Goal: Transaction & Acquisition: Book appointment/travel/reservation

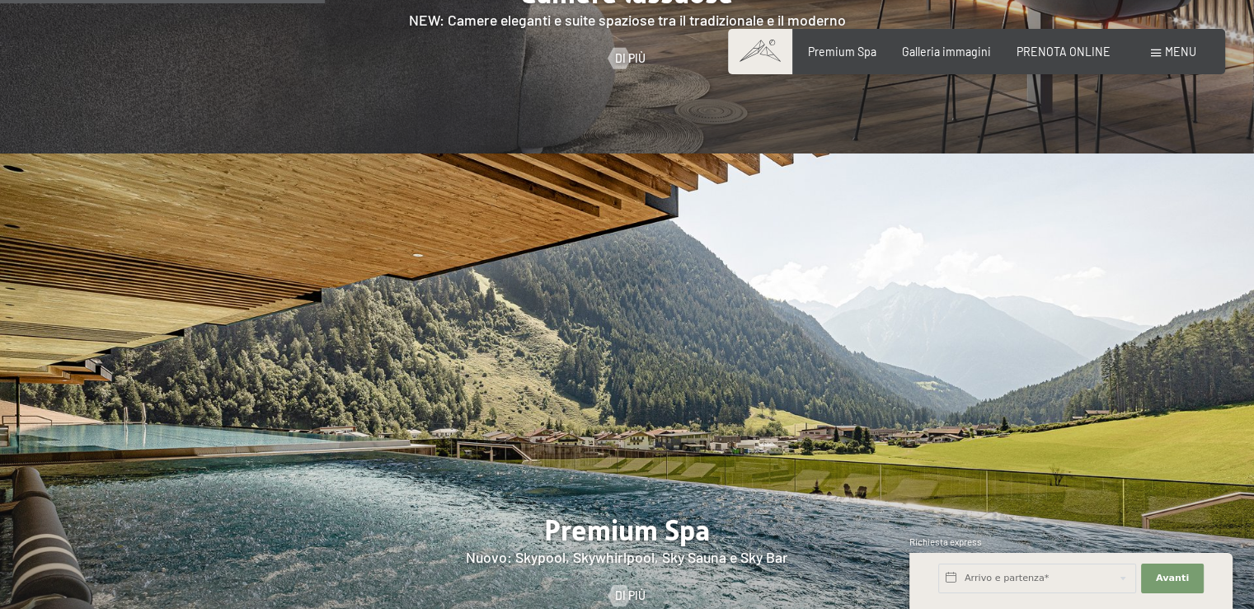
scroll to position [2062, 0]
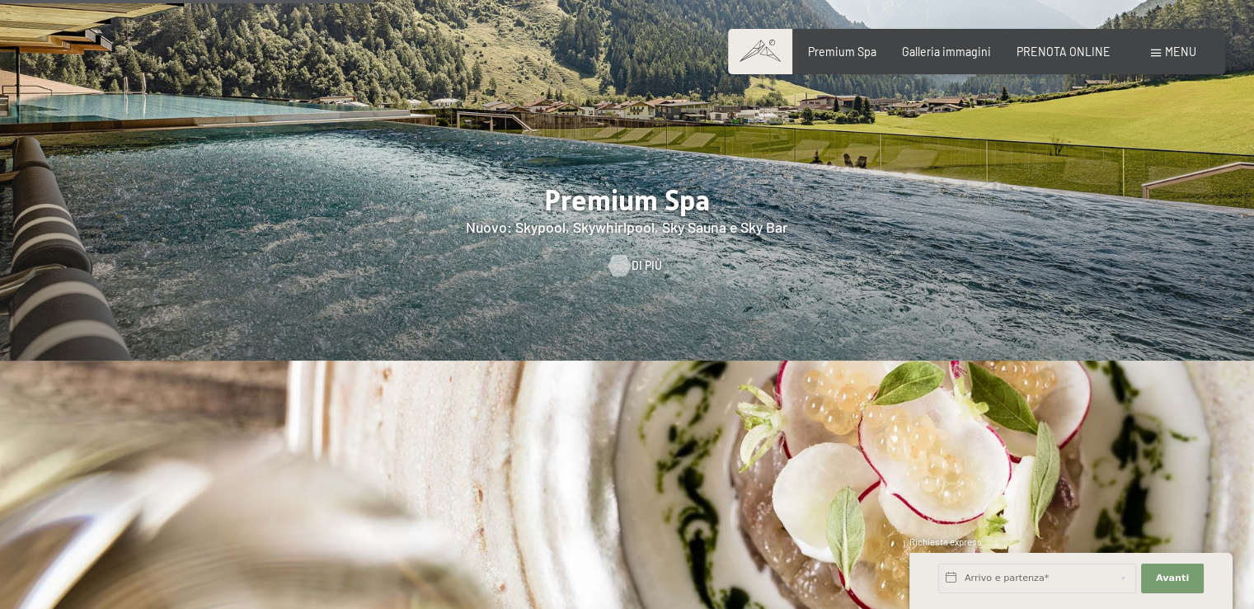
click at [613, 255] on div at bounding box center [619, 265] width 12 height 21
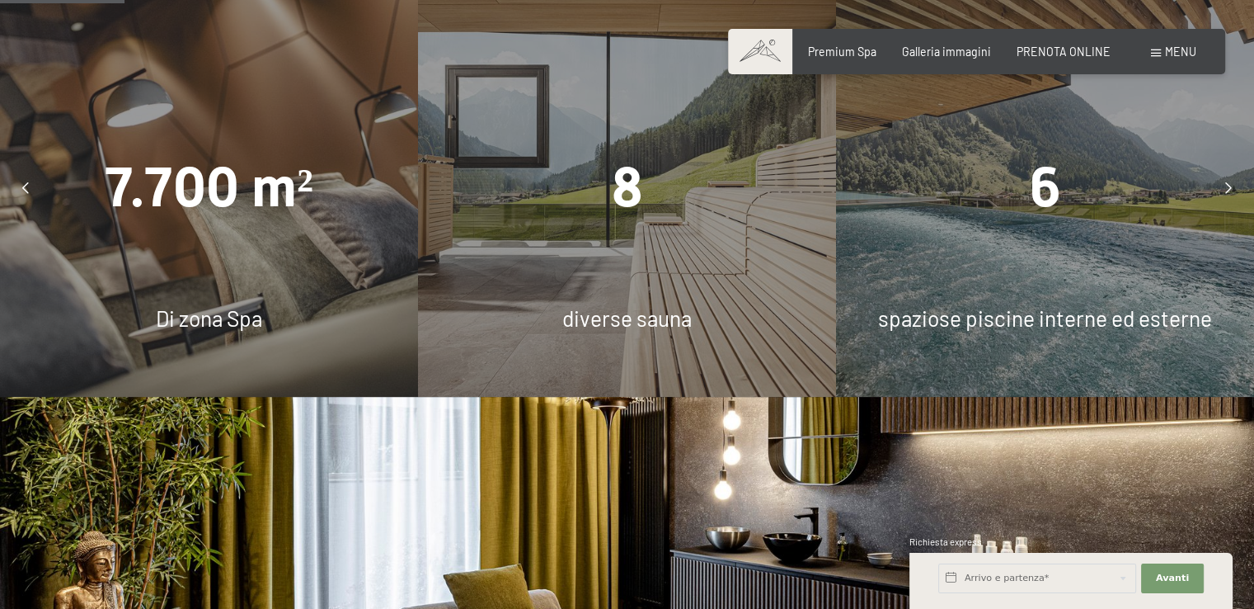
scroll to position [1072, 0]
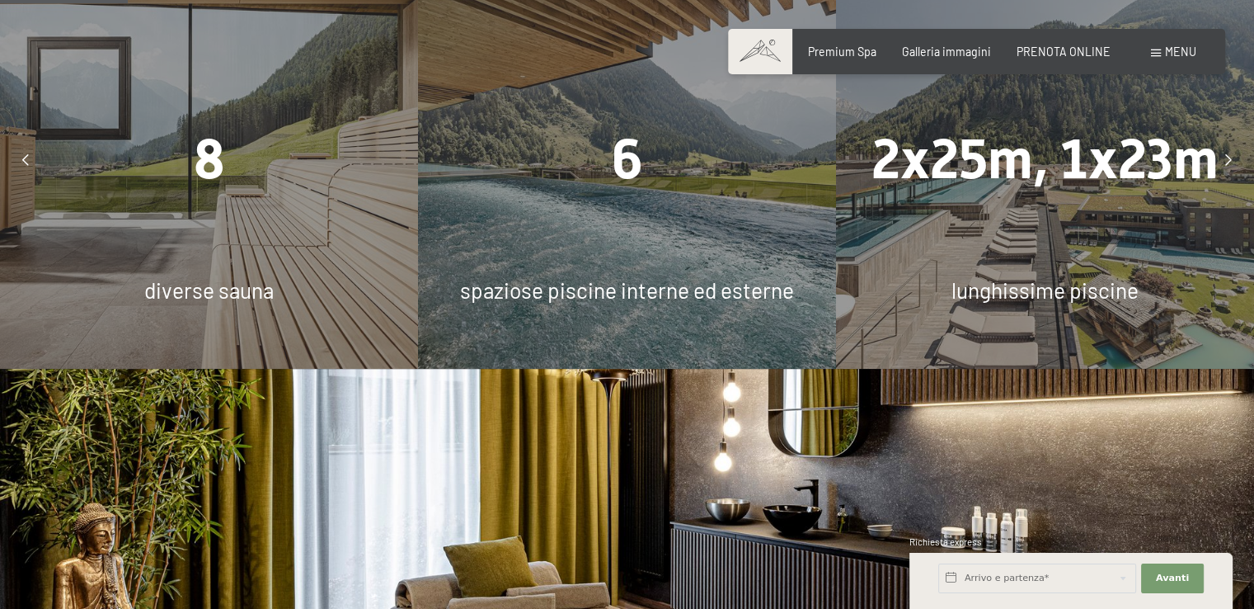
click at [1230, 166] on icon at bounding box center [1228, 160] width 7 height 12
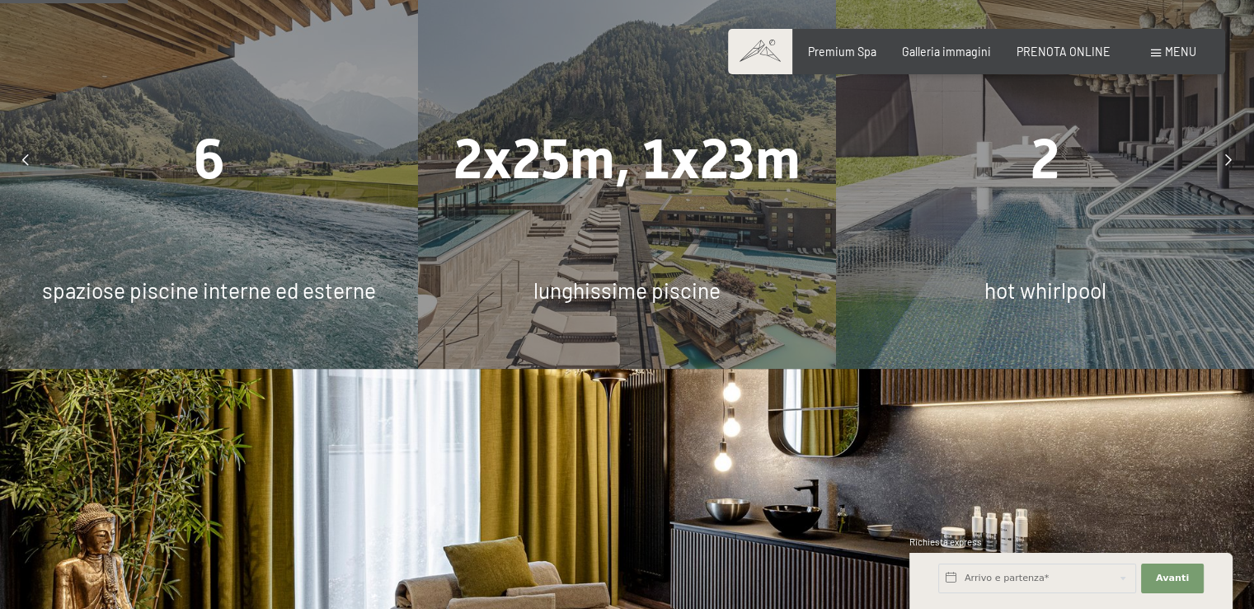
click at [1228, 166] on icon at bounding box center [1228, 160] width 7 height 12
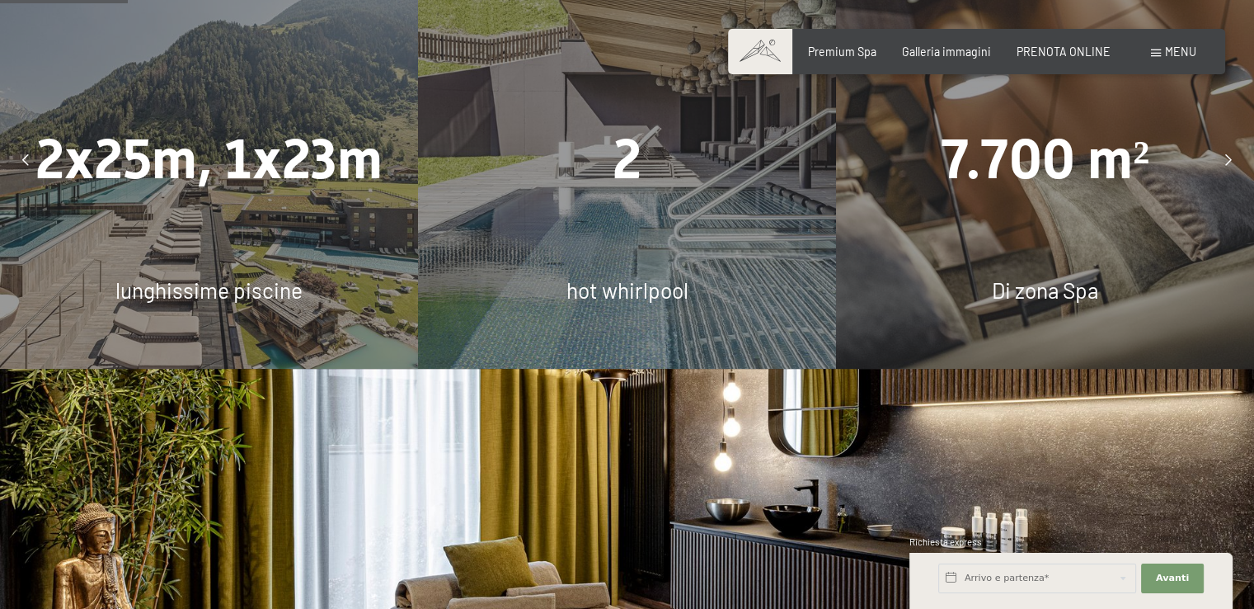
click at [1228, 166] on icon at bounding box center [1228, 160] width 7 height 12
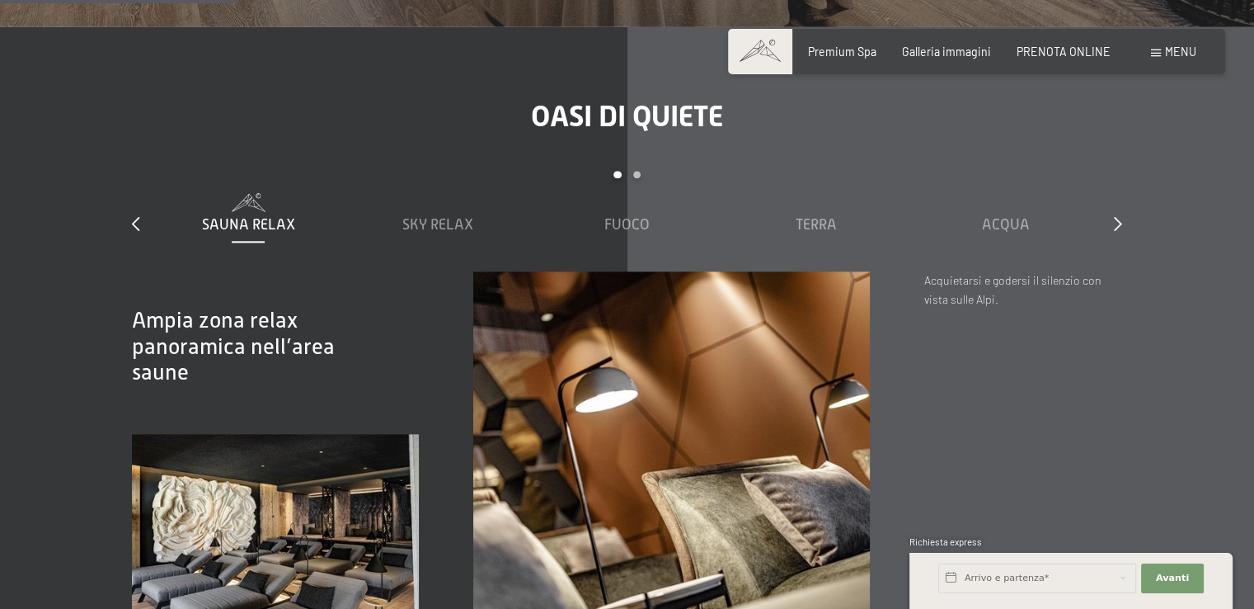
scroll to position [1979, 0]
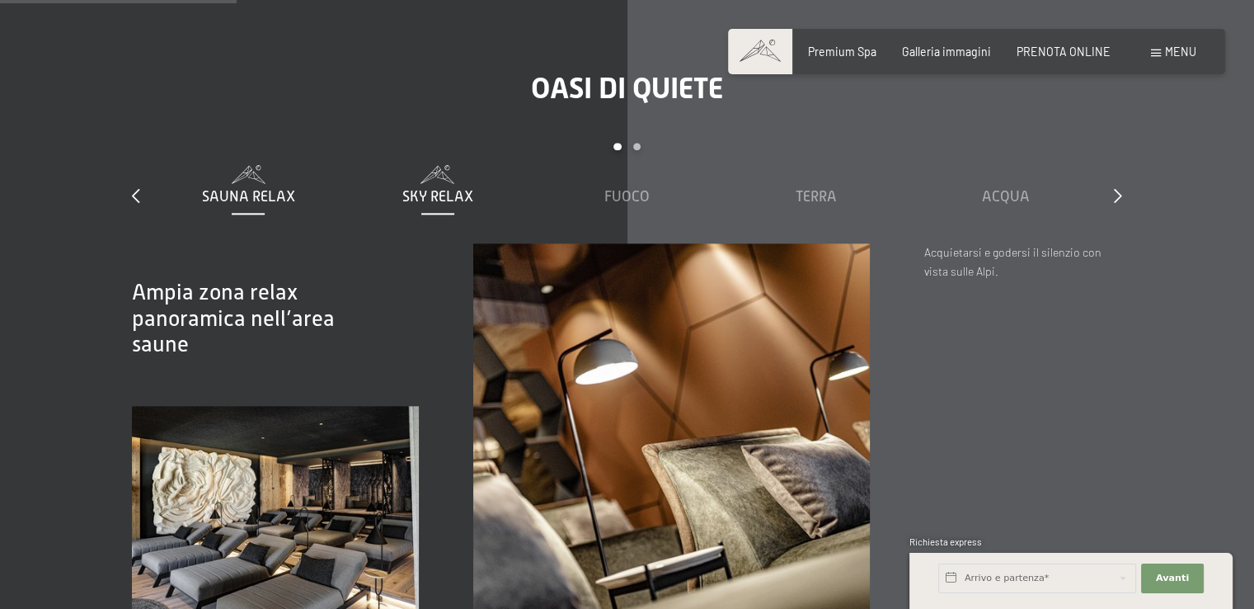
click at [435, 205] on span "Sky Relax" at bounding box center [437, 196] width 71 height 16
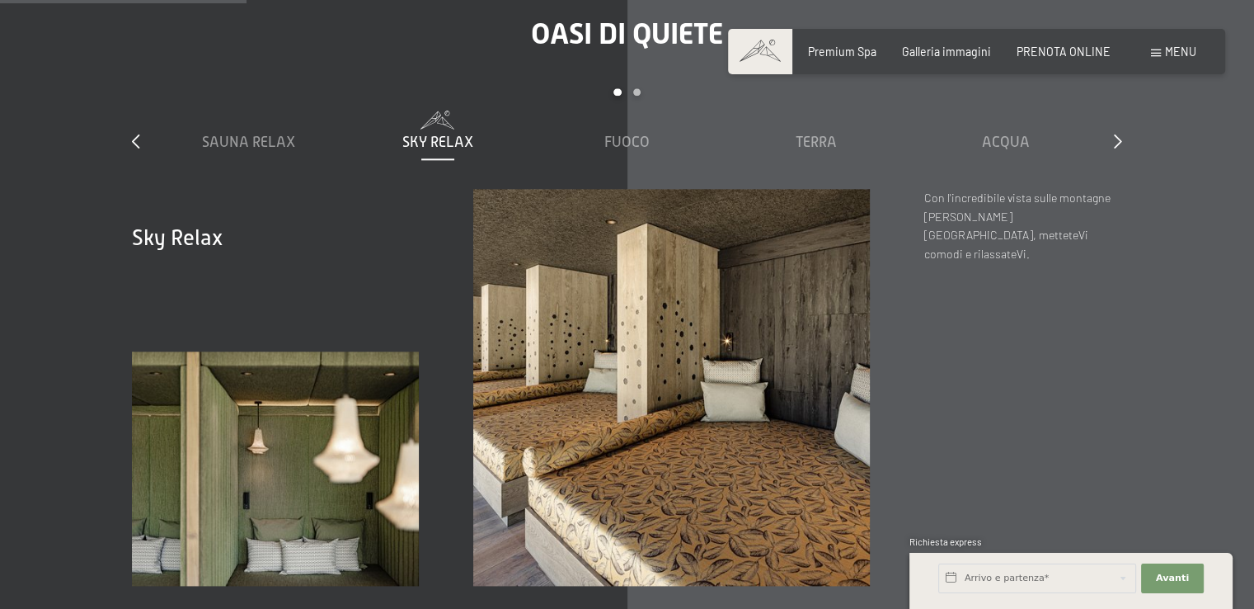
scroll to position [2062, 0]
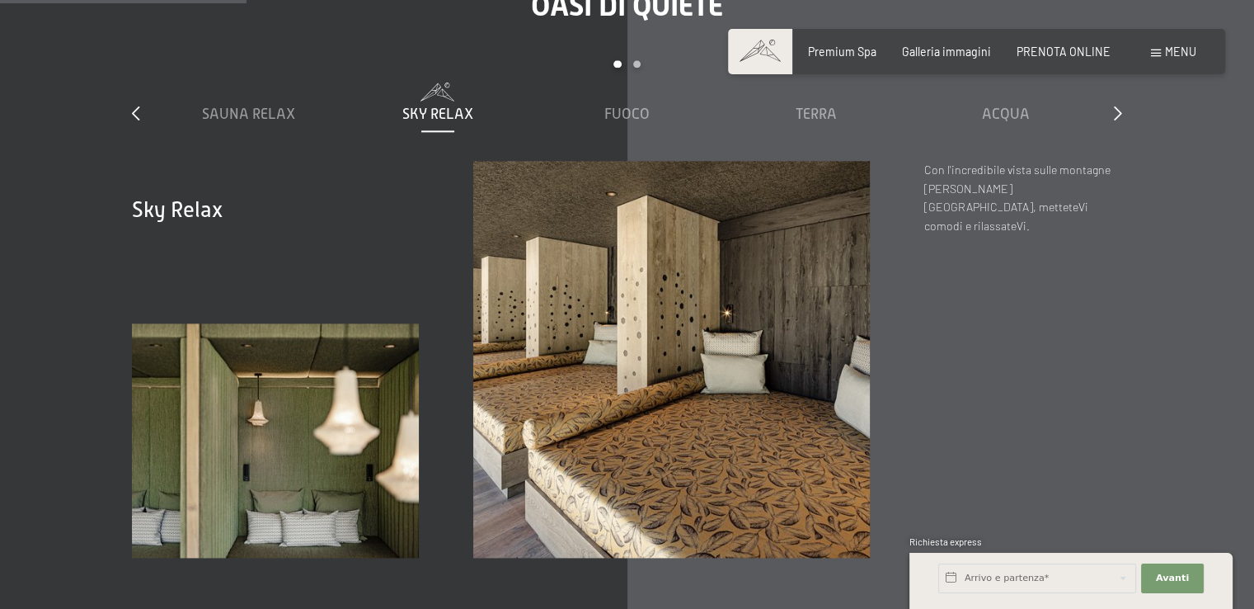
click at [596, 160] on div "Sauna relax Sky Relax Fuoco Terra Acqua Aria Settimo Cielo" at bounding box center [626, 121] width 947 height 78
click at [623, 122] on span "Fuoco" at bounding box center [626, 114] width 45 height 16
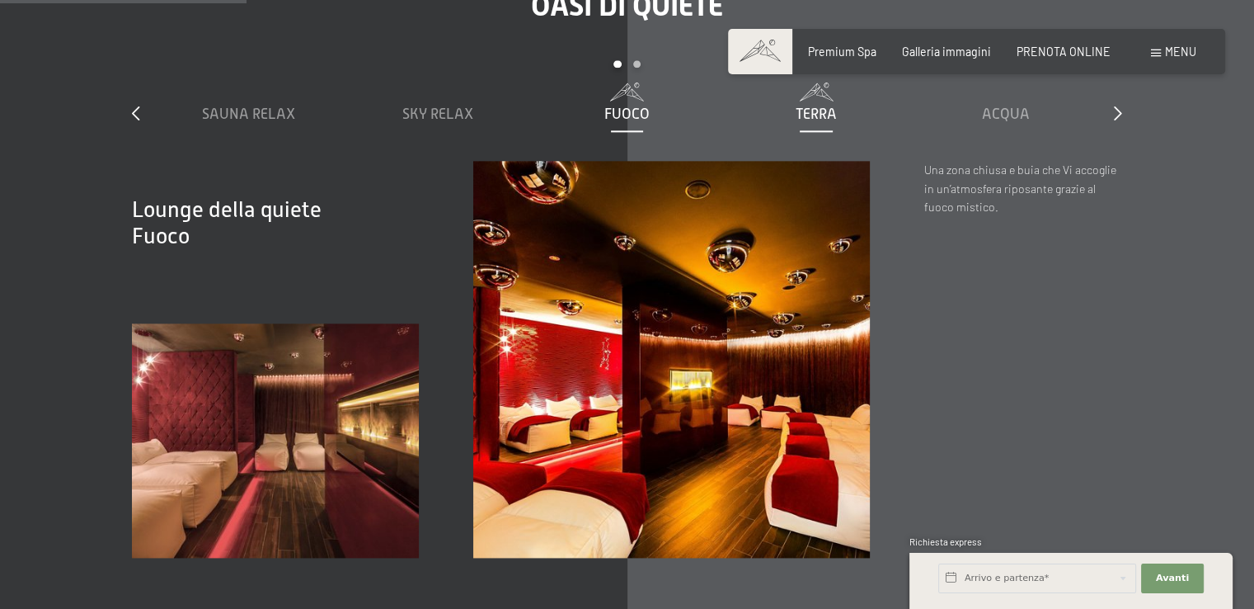
click at [830, 122] on span "Terra" at bounding box center [816, 114] width 41 height 16
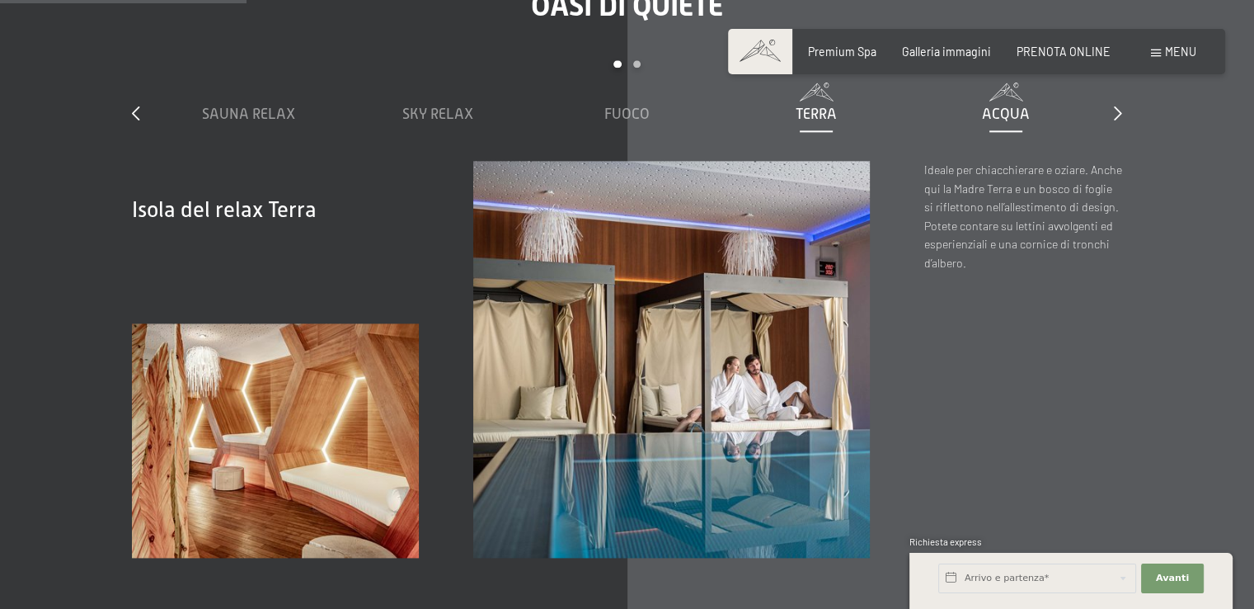
click at [1003, 122] on span "Acqua" at bounding box center [1006, 114] width 48 height 16
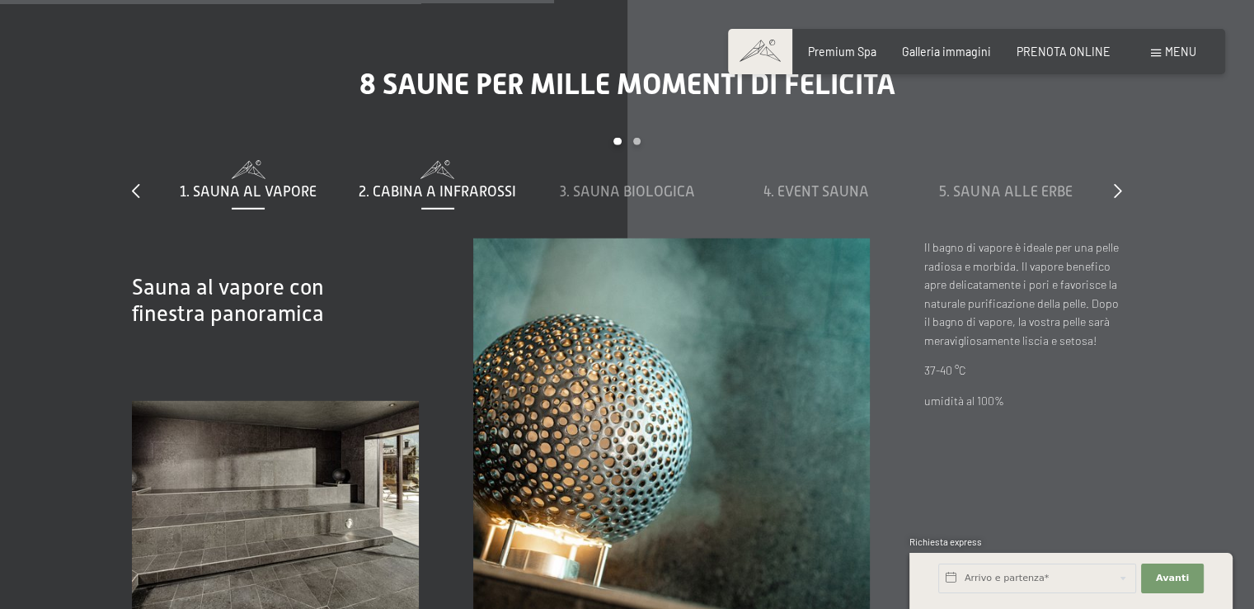
scroll to position [4618, 0]
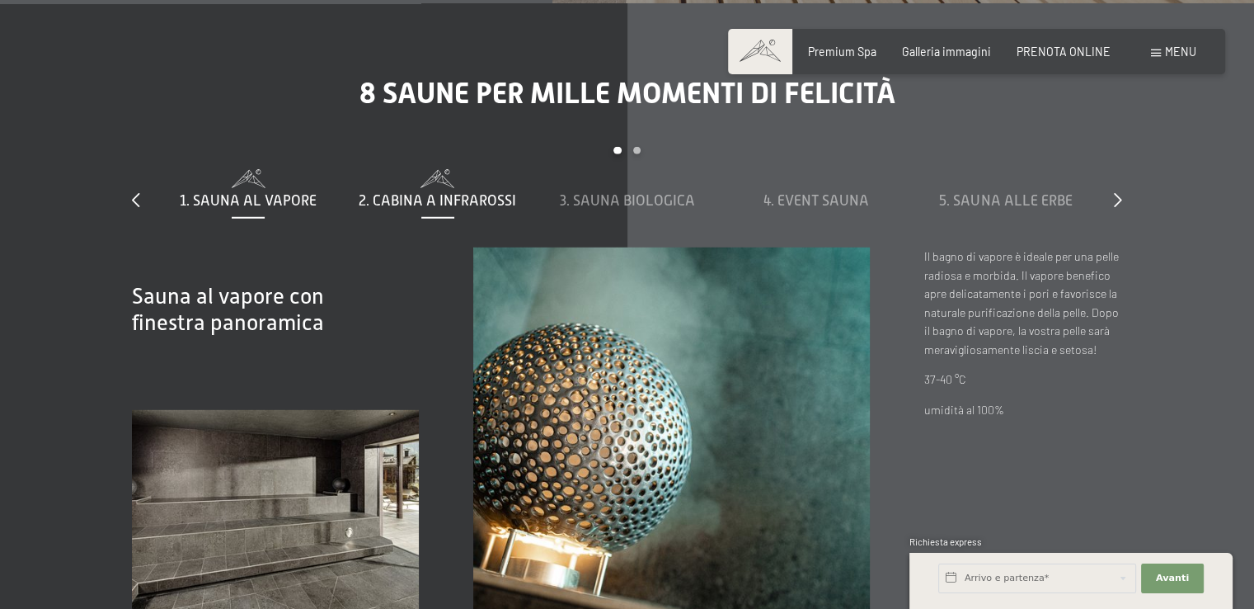
click at [440, 209] on span "2. Cabina a infrarossi" at bounding box center [438, 200] width 158 height 16
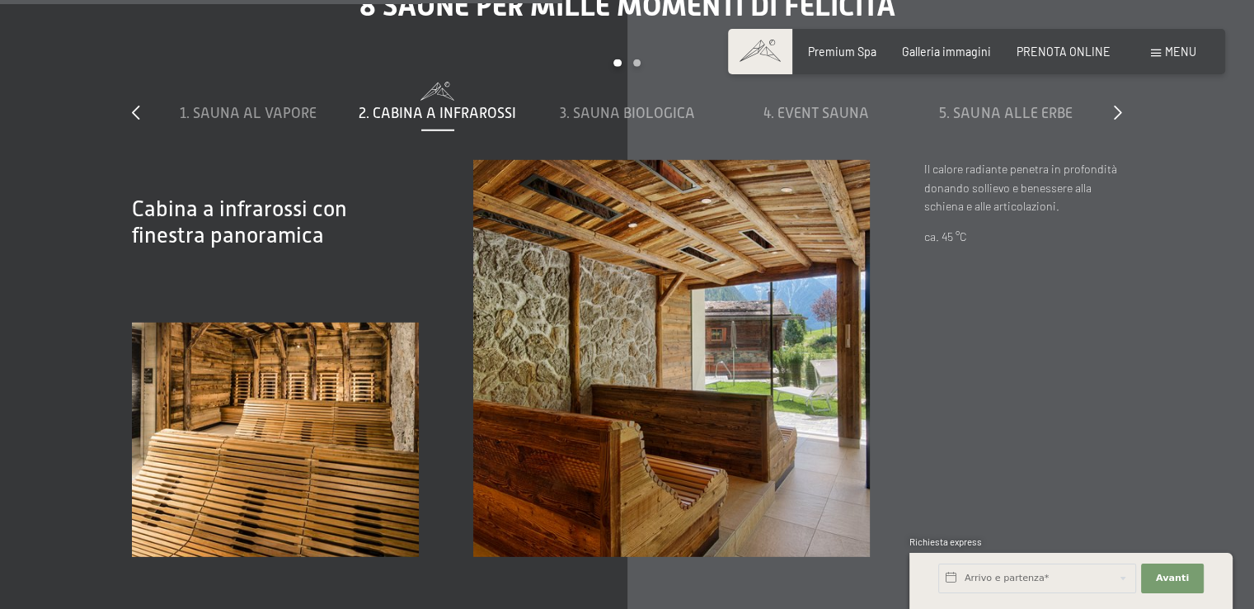
scroll to position [4701, 0]
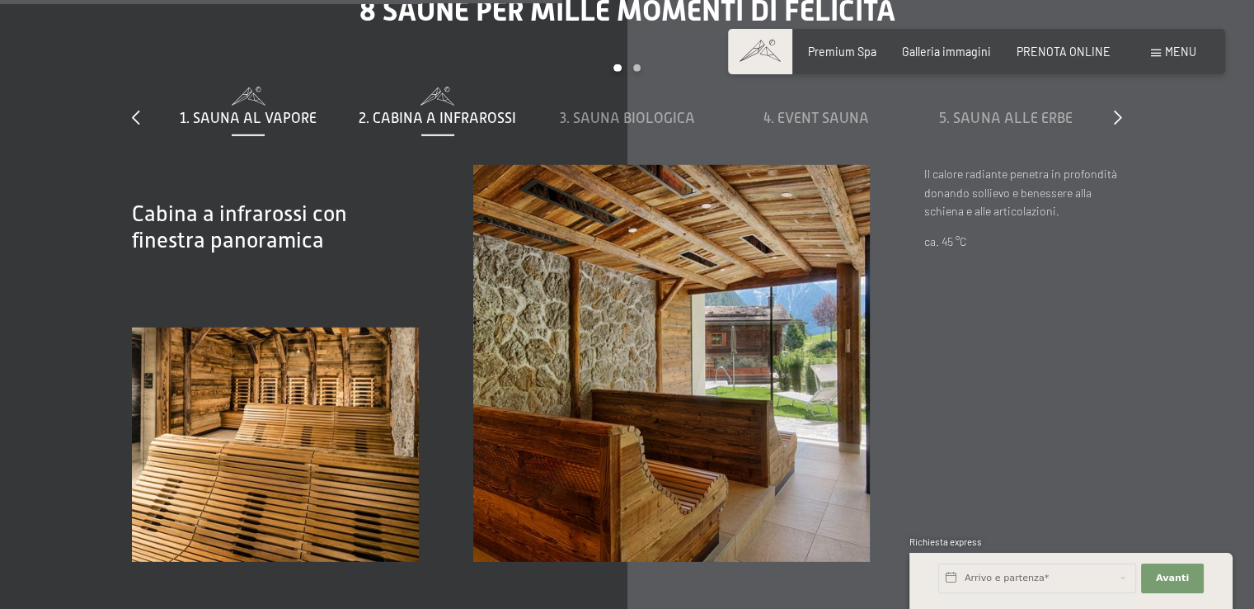
click at [284, 129] on div "1. Sauna al vapore" at bounding box center [248, 108] width 175 height 42
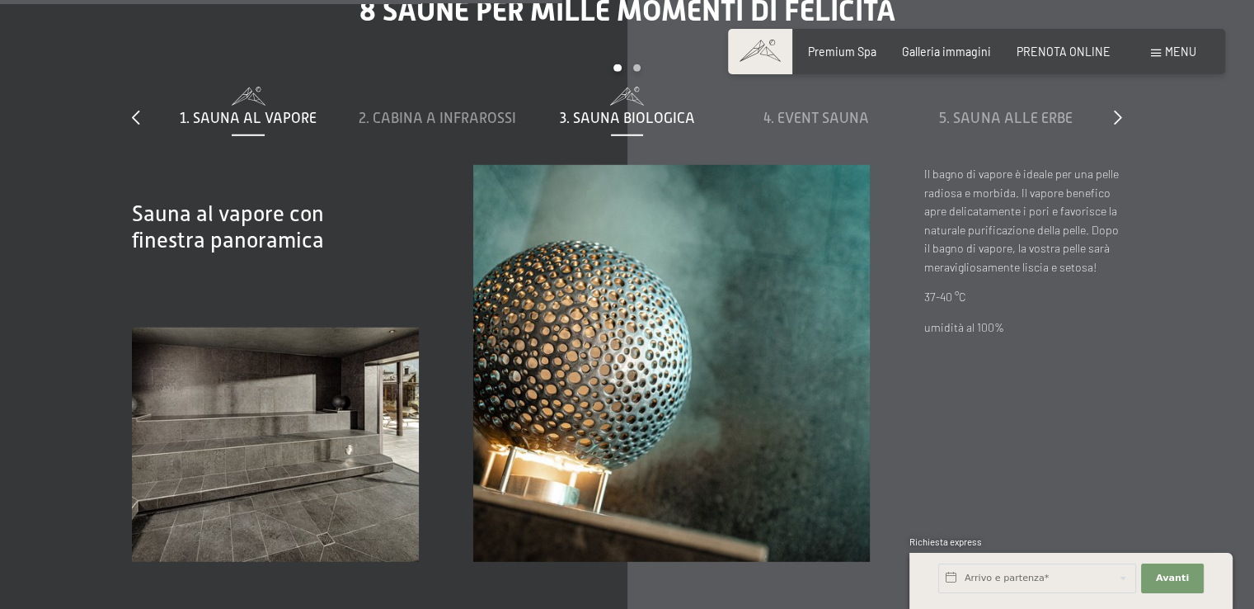
click at [666, 126] on span "3. Sauna biologica" at bounding box center [627, 118] width 135 height 16
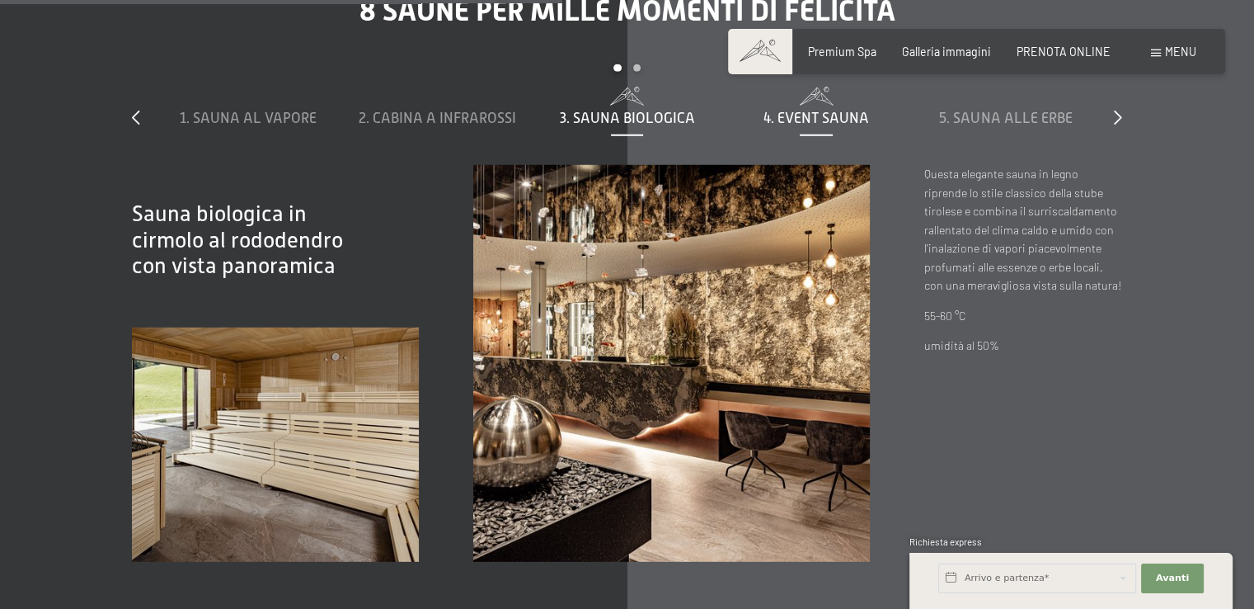
click at [793, 126] on span "4. Event Sauna" at bounding box center [817, 118] width 106 height 16
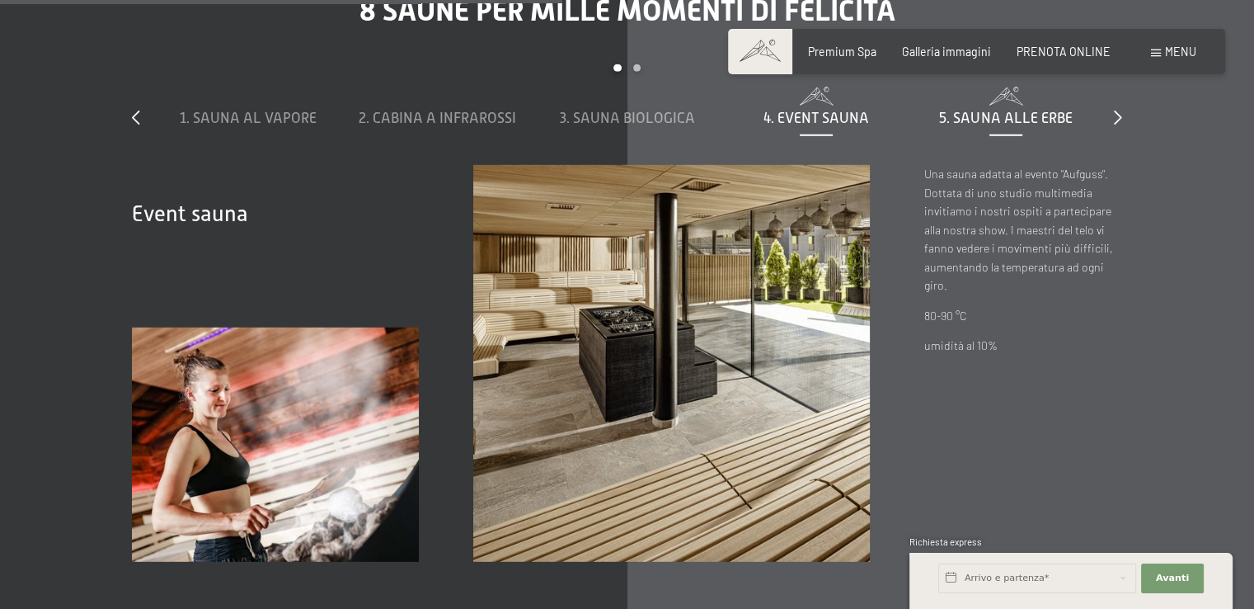
click at [973, 126] on span "5. Sauna alle erbe" at bounding box center [1005, 118] width 133 height 16
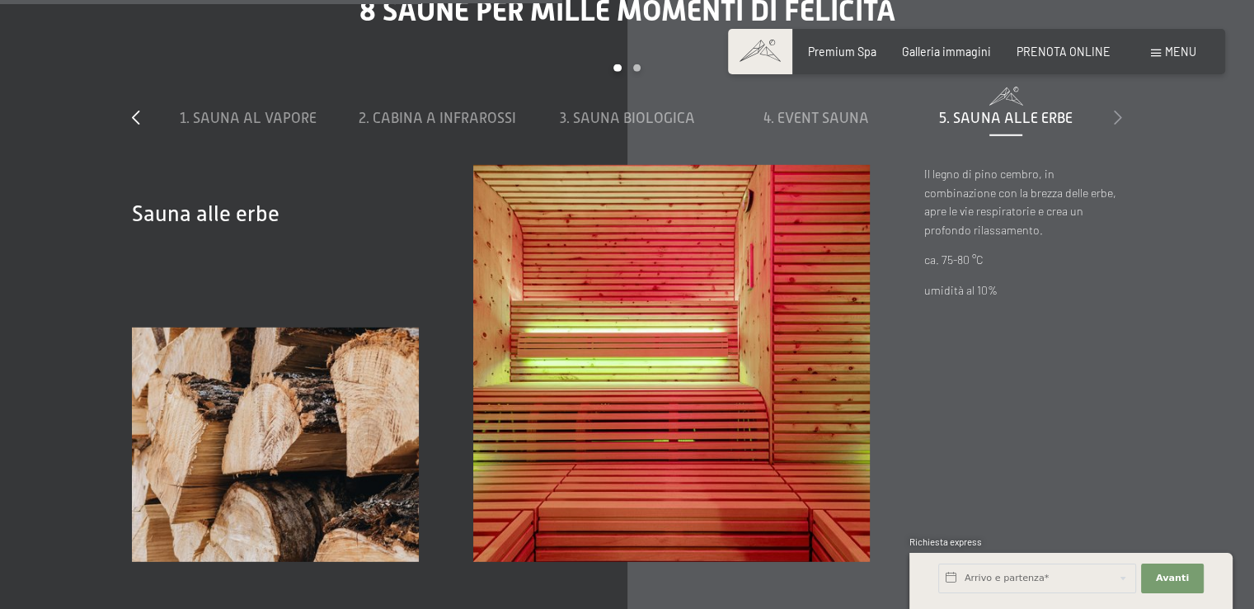
click at [1118, 125] on icon at bounding box center [1118, 117] width 8 height 15
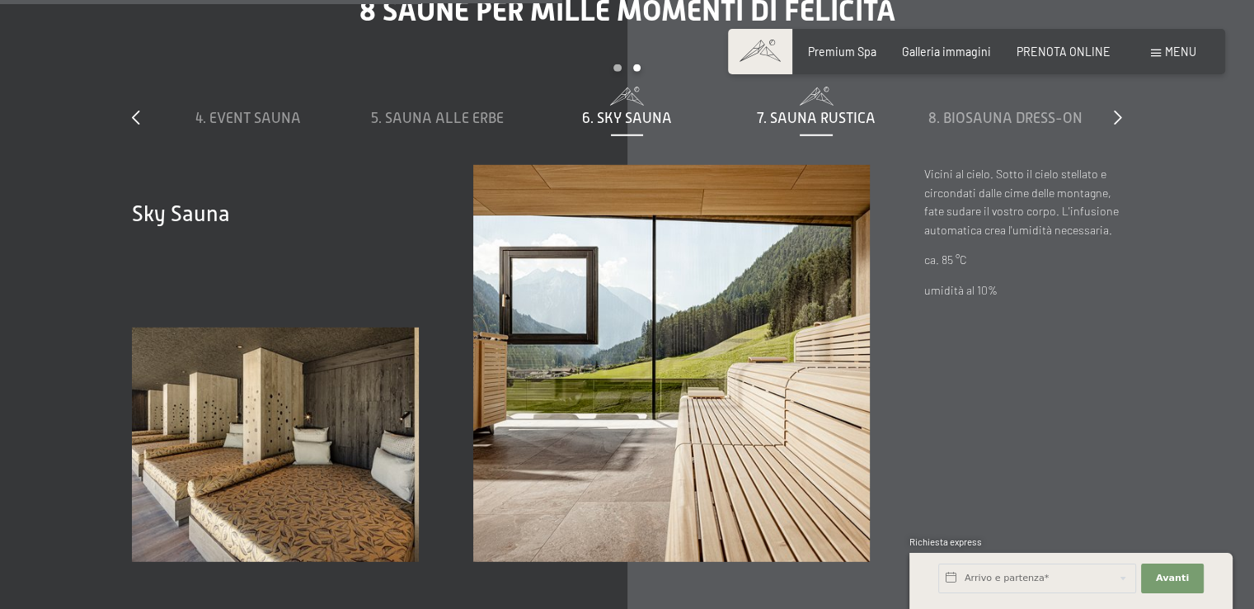
click at [841, 126] on span "7. Sauna rustica" at bounding box center [816, 118] width 119 height 16
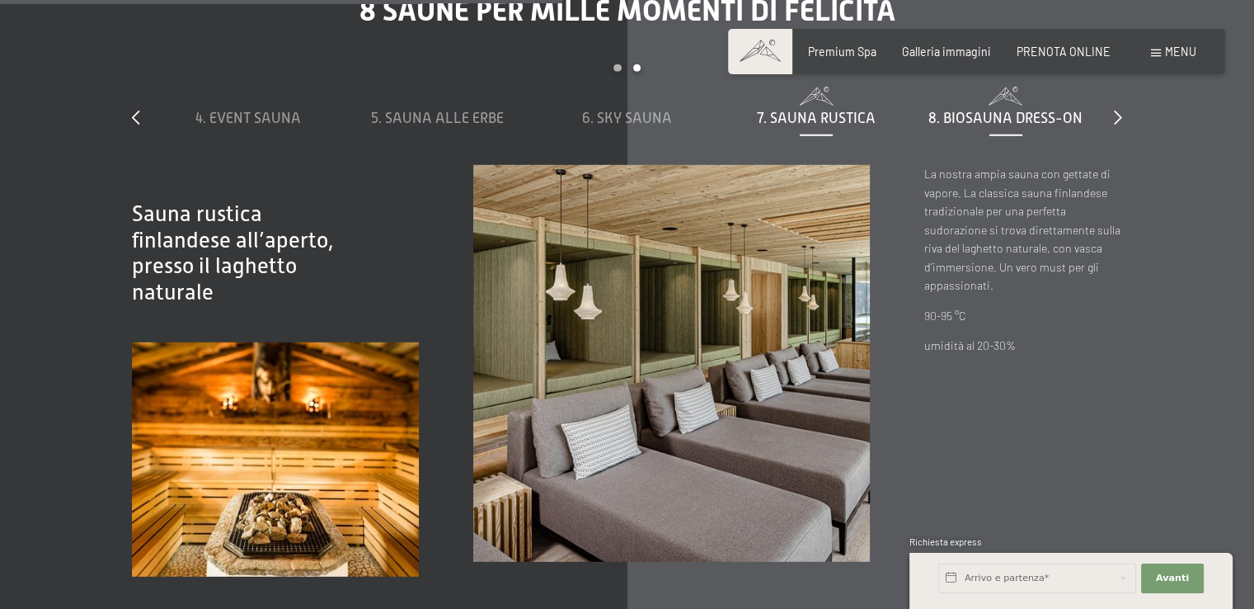
click at [987, 126] on span "8. Biosauna dress-on" at bounding box center [1006, 118] width 154 height 16
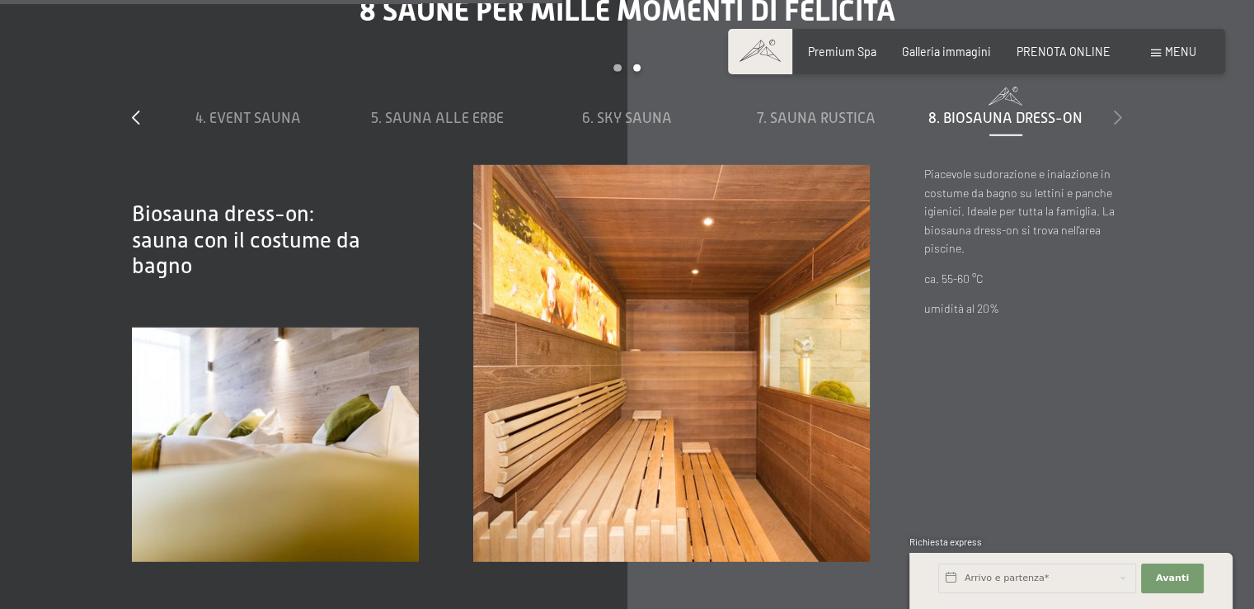
click at [1118, 125] on icon at bounding box center [1118, 117] width 8 height 15
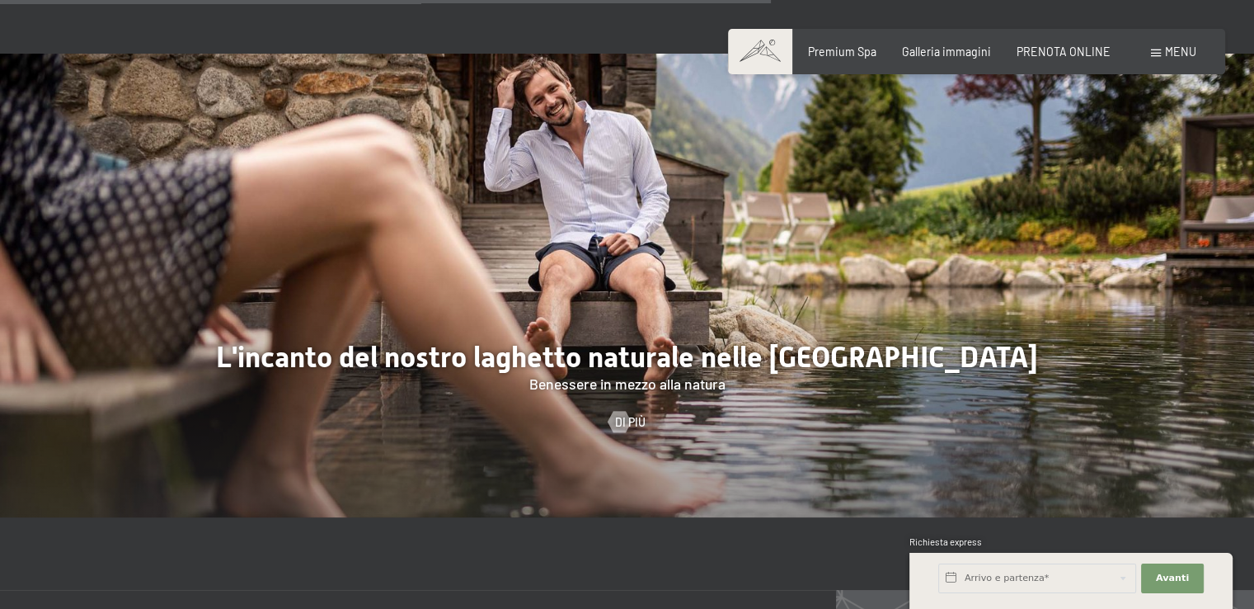
scroll to position [5443, 0]
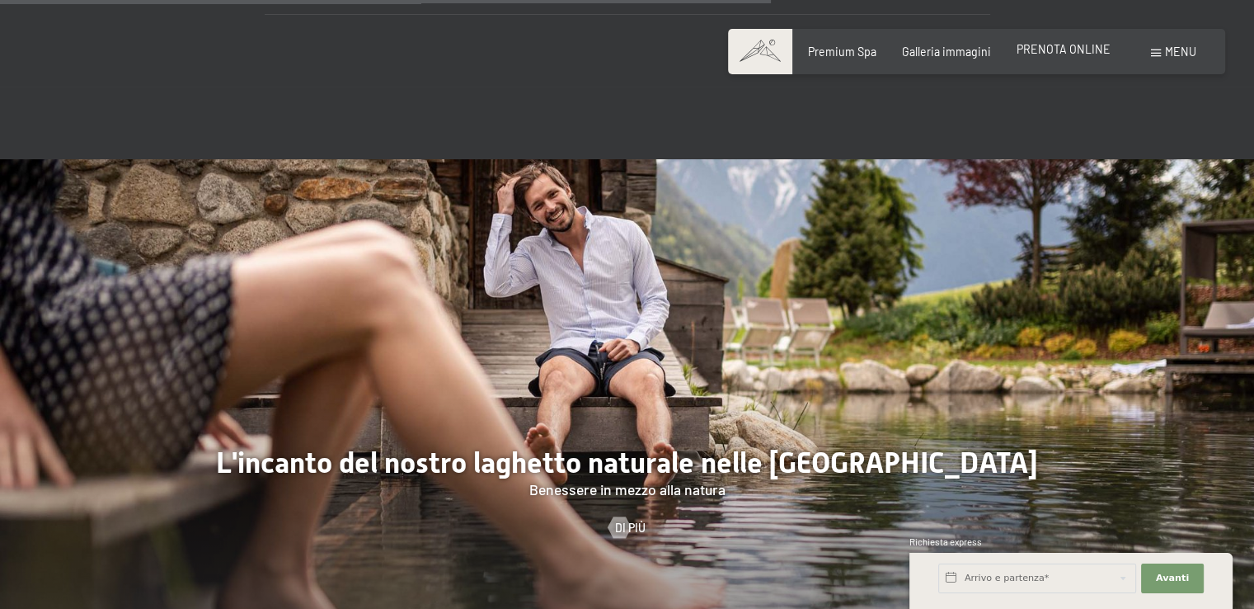
click at [1043, 54] on span "PRENOTA ONLINE" at bounding box center [1064, 49] width 94 height 14
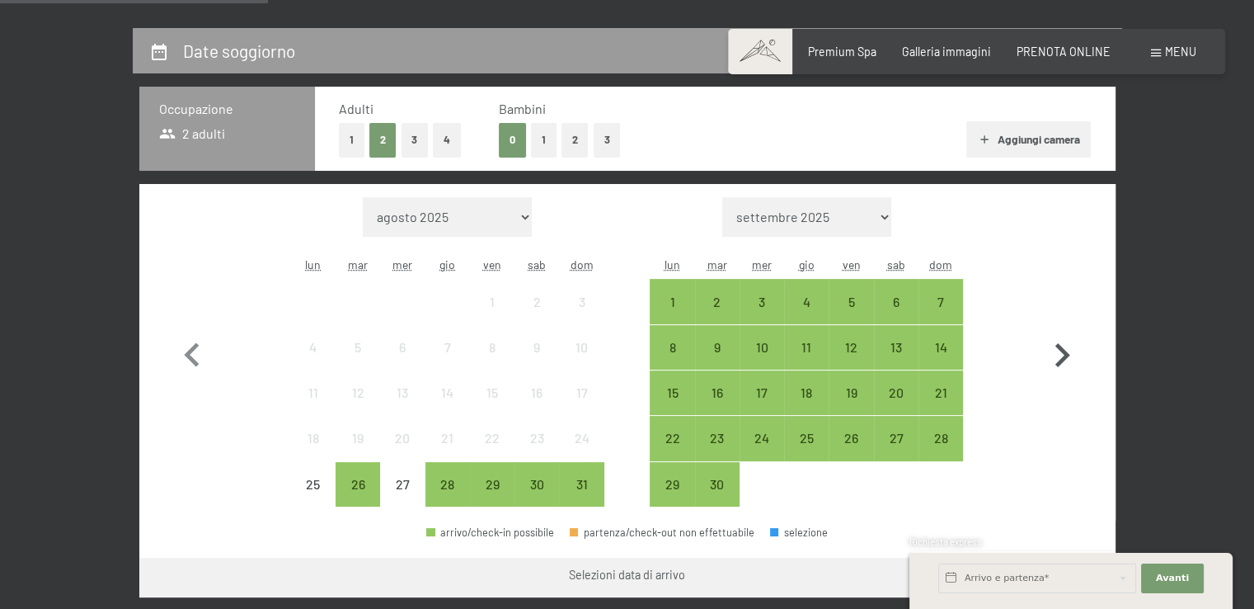
click at [1063, 357] on icon "button" at bounding box center [1063, 355] width 15 height 24
select select "[DATE]"
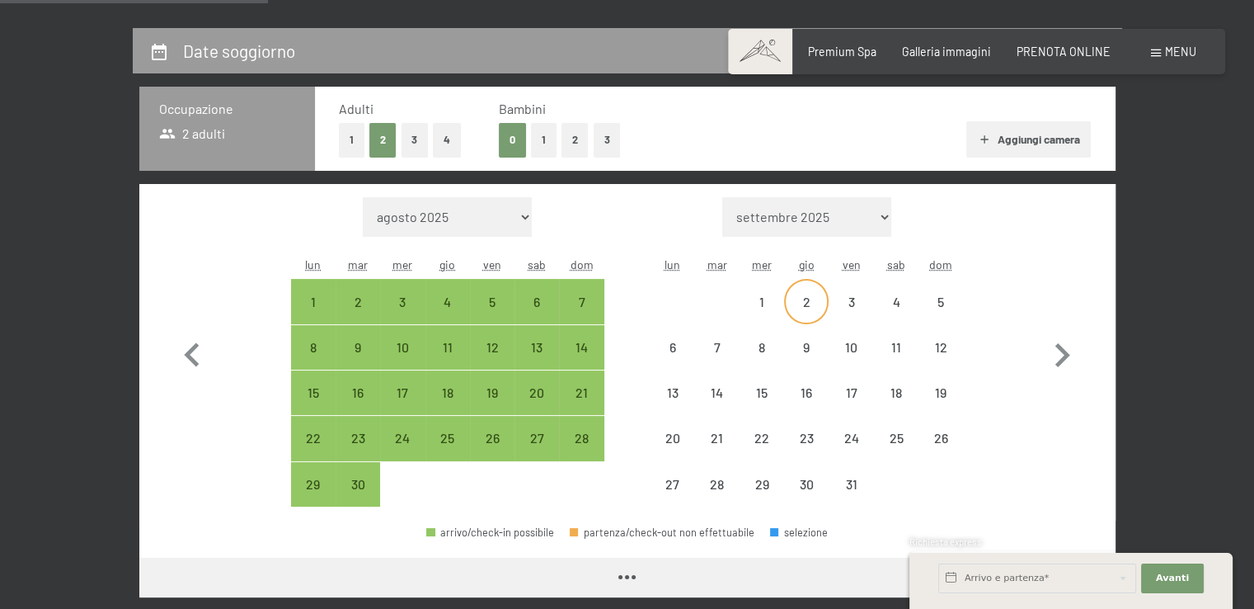
select select "[DATE]"
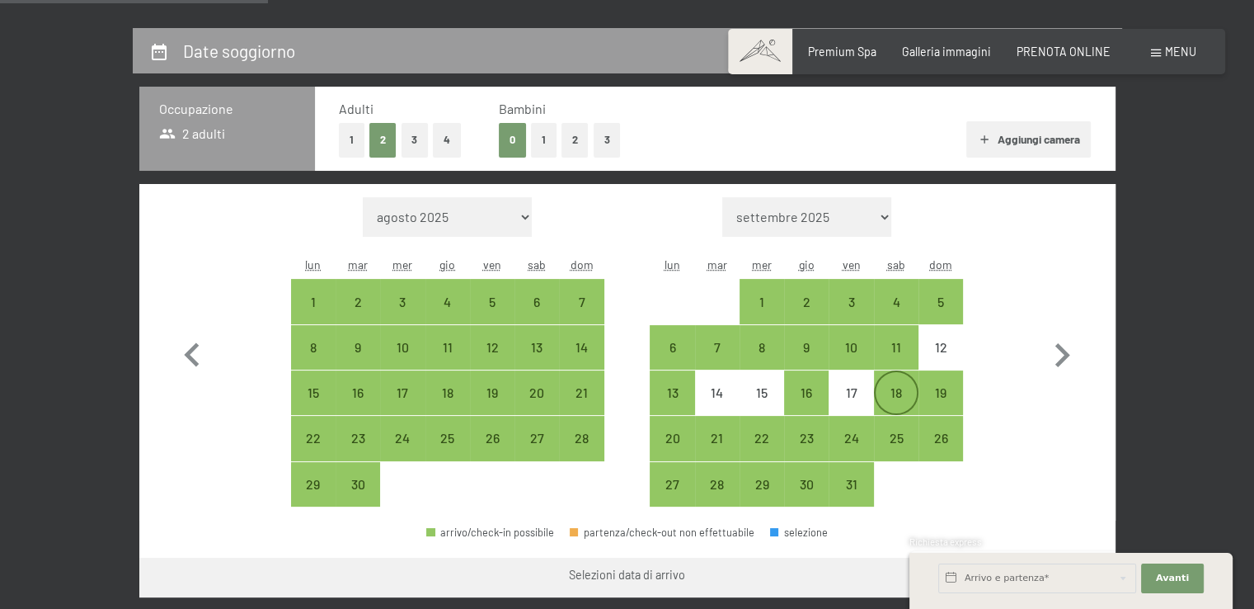
click at [883, 392] on div "18" at bounding box center [896, 406] width 41 height 41
select select "[DATE]"
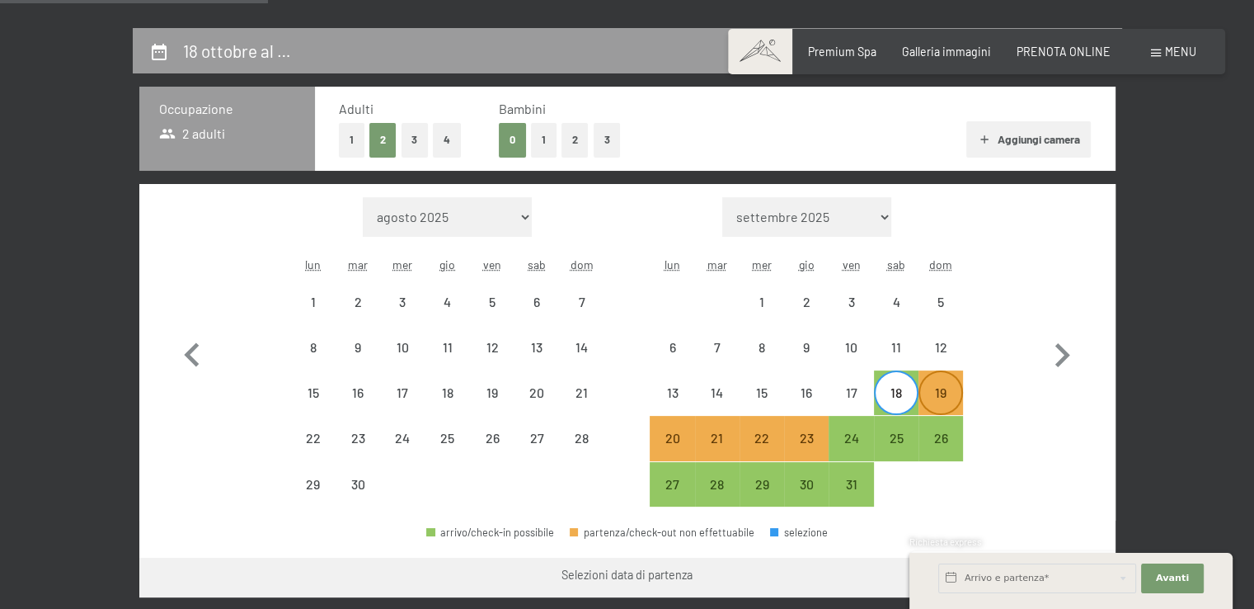
click at [928, 393] on div "19" at bounding box center [940, 406] width 41 height 41
select select "[DATE]"
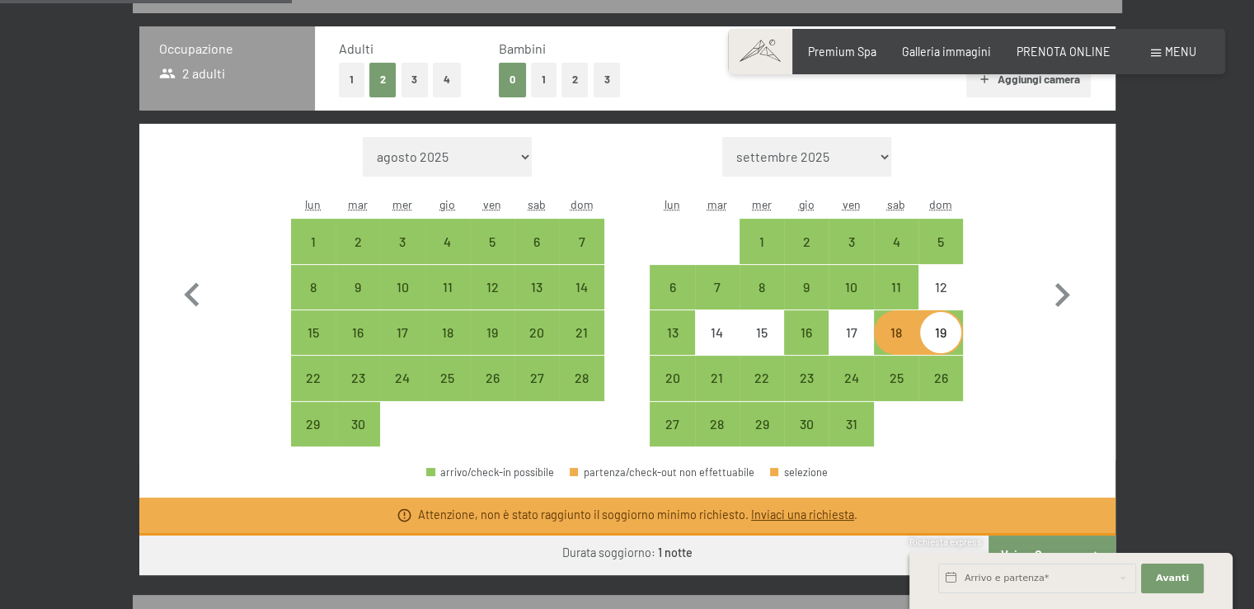
scroll to position [412, 0]
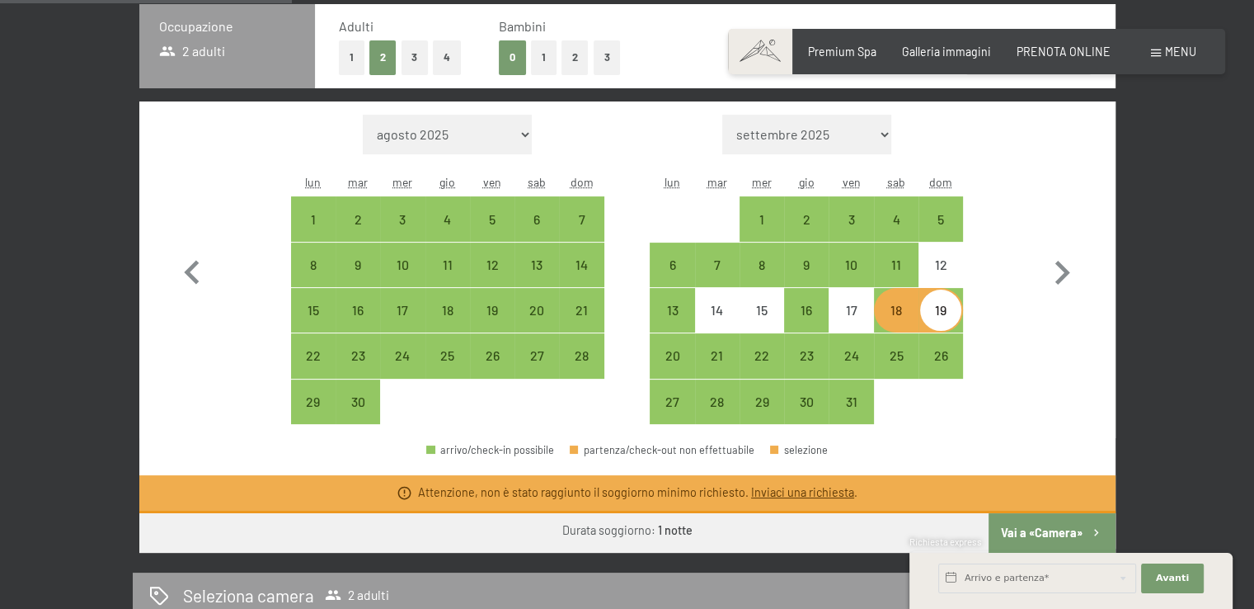
click at [905, 319] on div "18" at bounding box center [896, 323] width 41 height 41
select select "[DATE]"
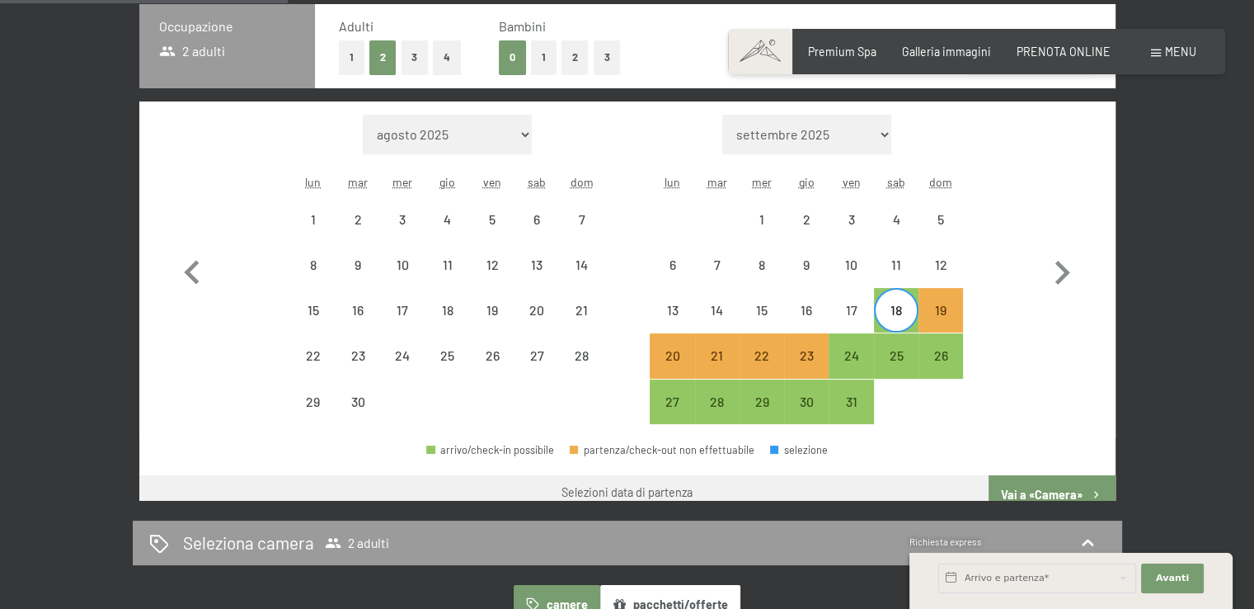
scroll to position [399, 0]
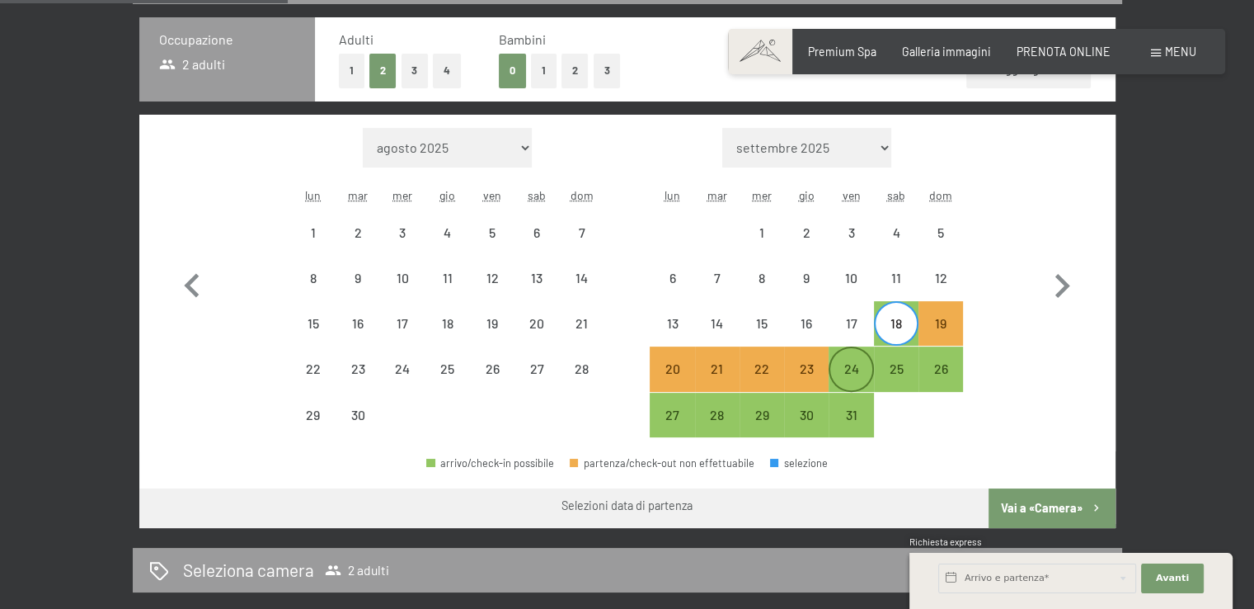
click at [848, 366] on div "24" at bounding box center [850, 382] width 41 height 41
select select "[DATE]"
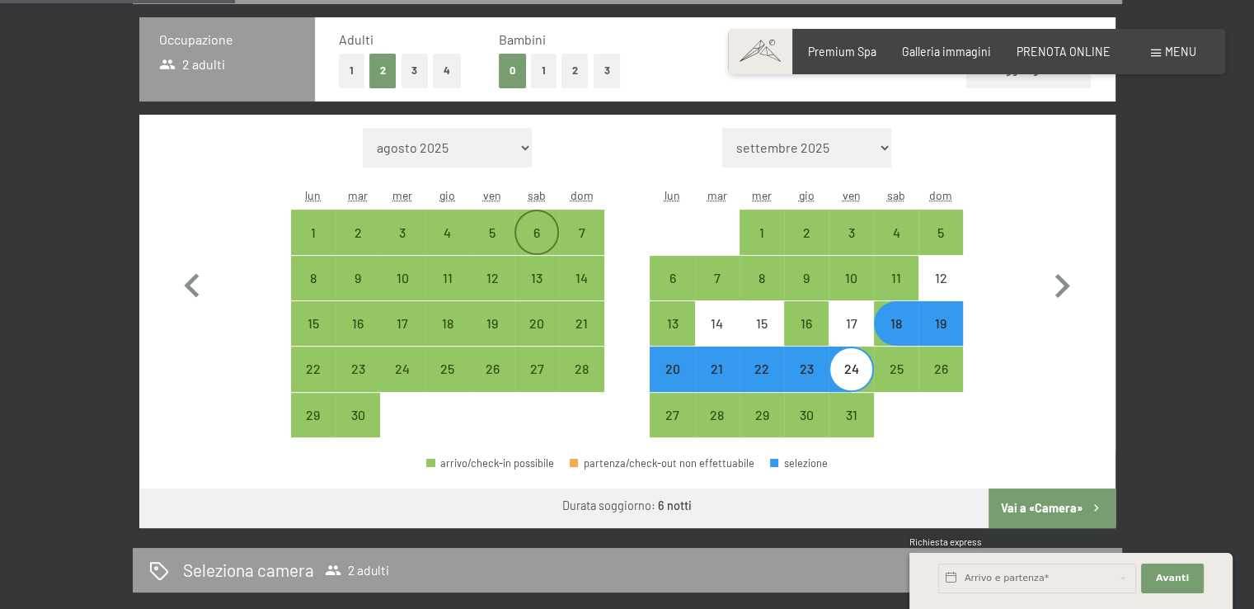
click at [539, 235] on div "6" at bounding box center [536, 246] width 41 height 41
select select "[DATE]"
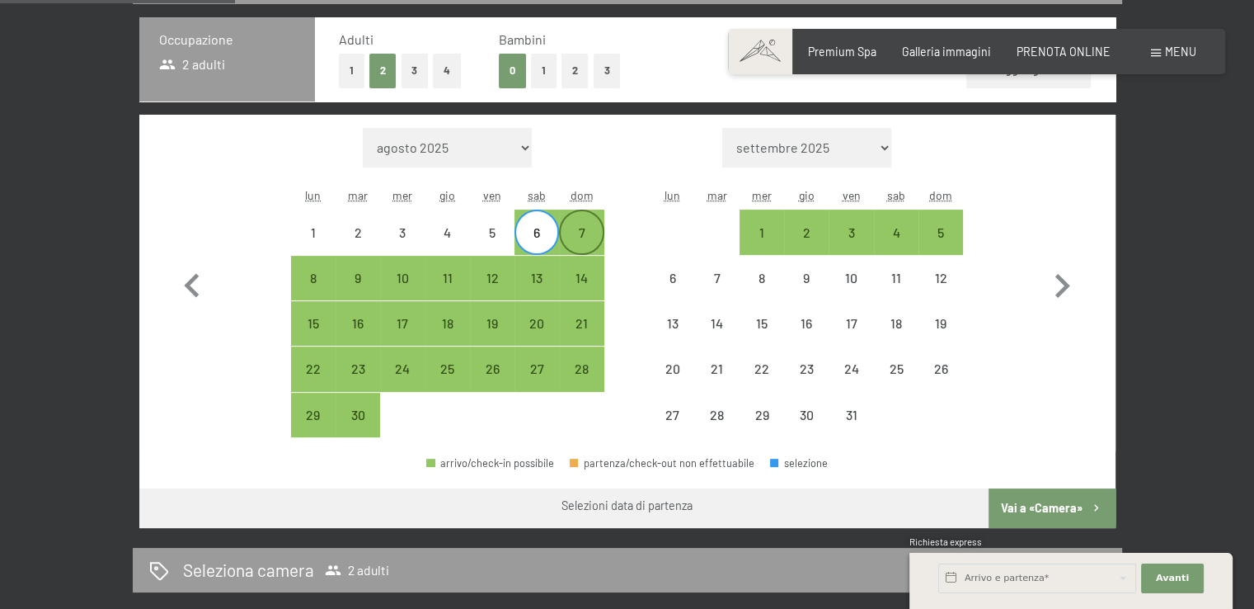
click at [571, 230] on div "7" at bounding box center [581, 246] width 41 height 41
select select "[DATE]"
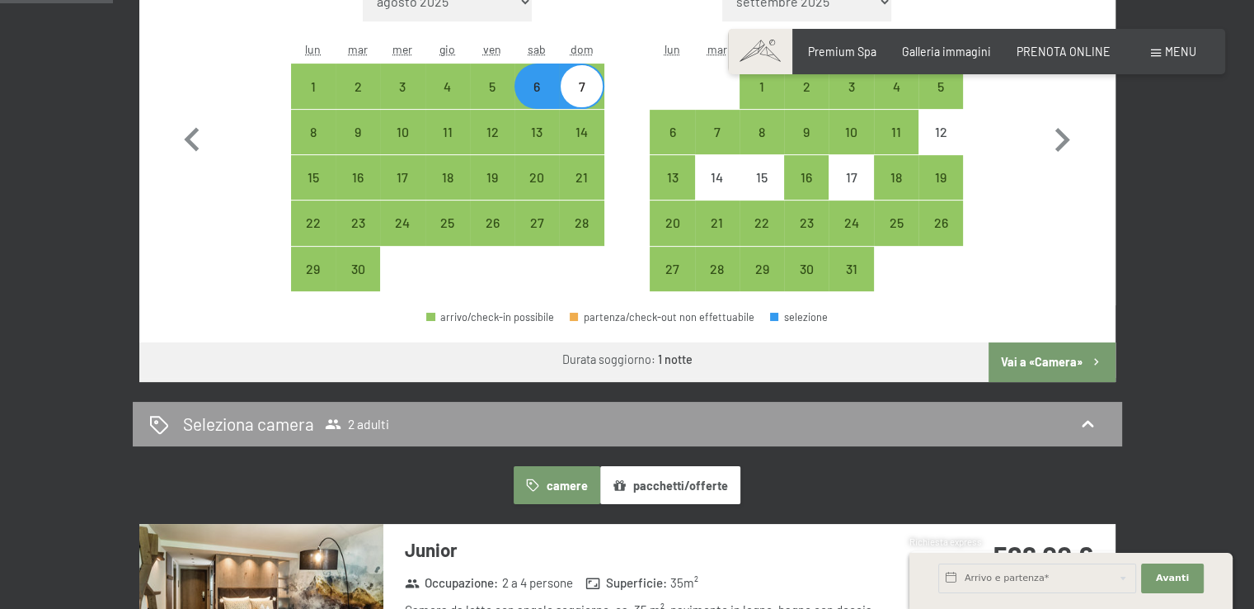
scroll to position [482, 0]
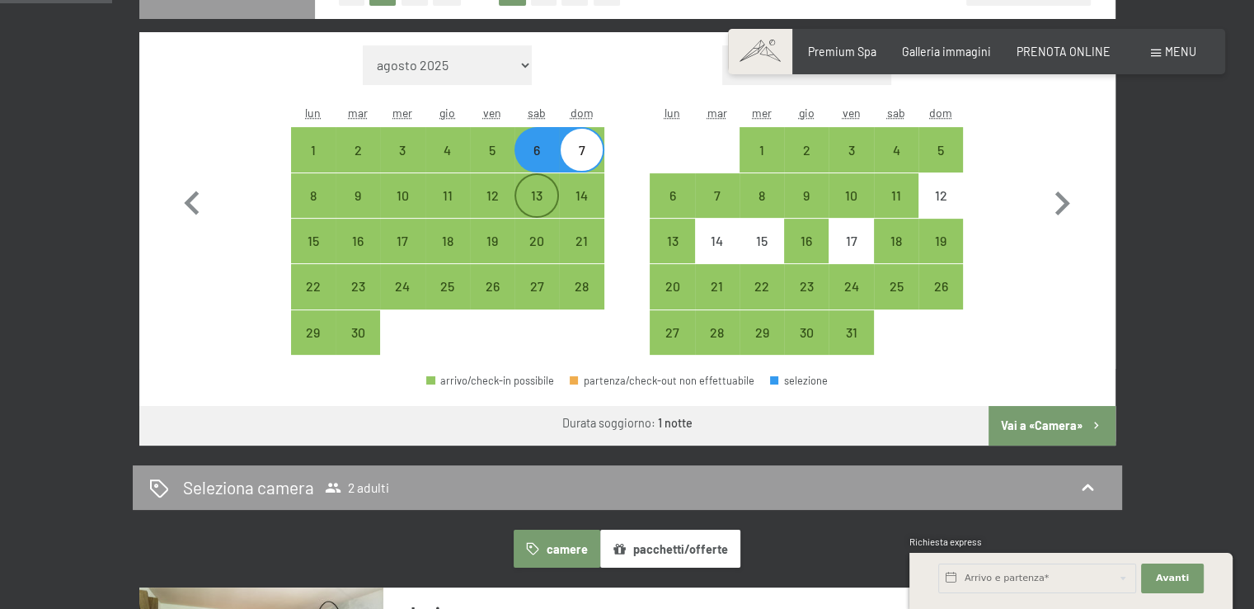
click at [528, 197] on div "13" at bounding box center [536, 209] width 41 height 41
select select "[DATE]"
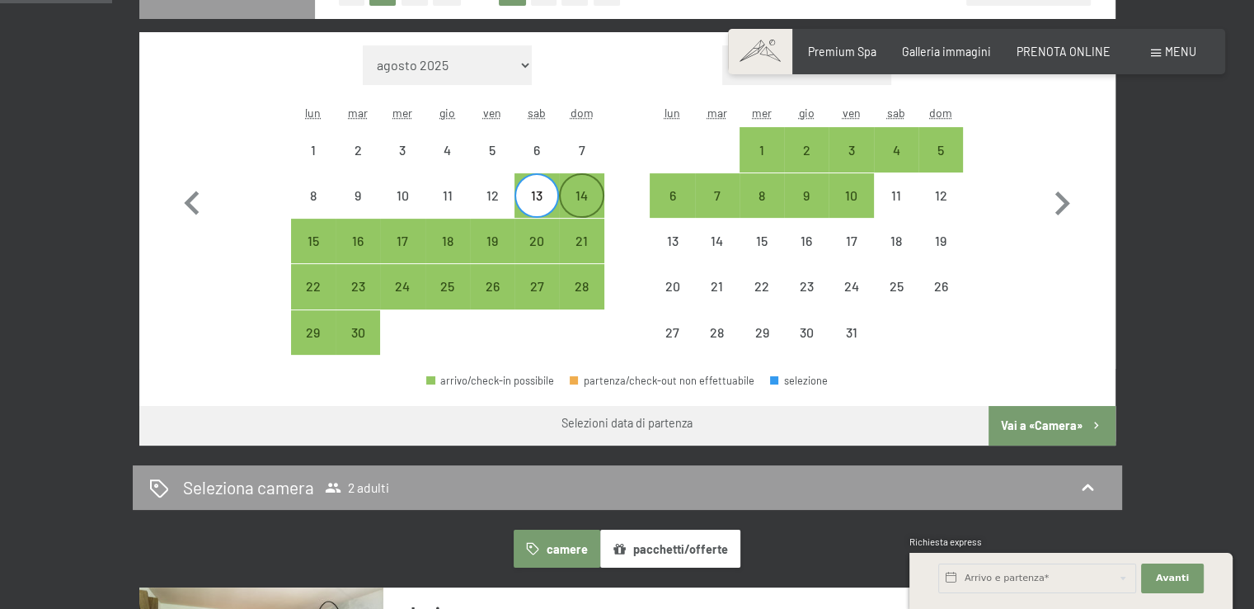
click at [565, 195] on div "14" at bounding box center [581, 209] width 41 height 41
select select "[DATE]"
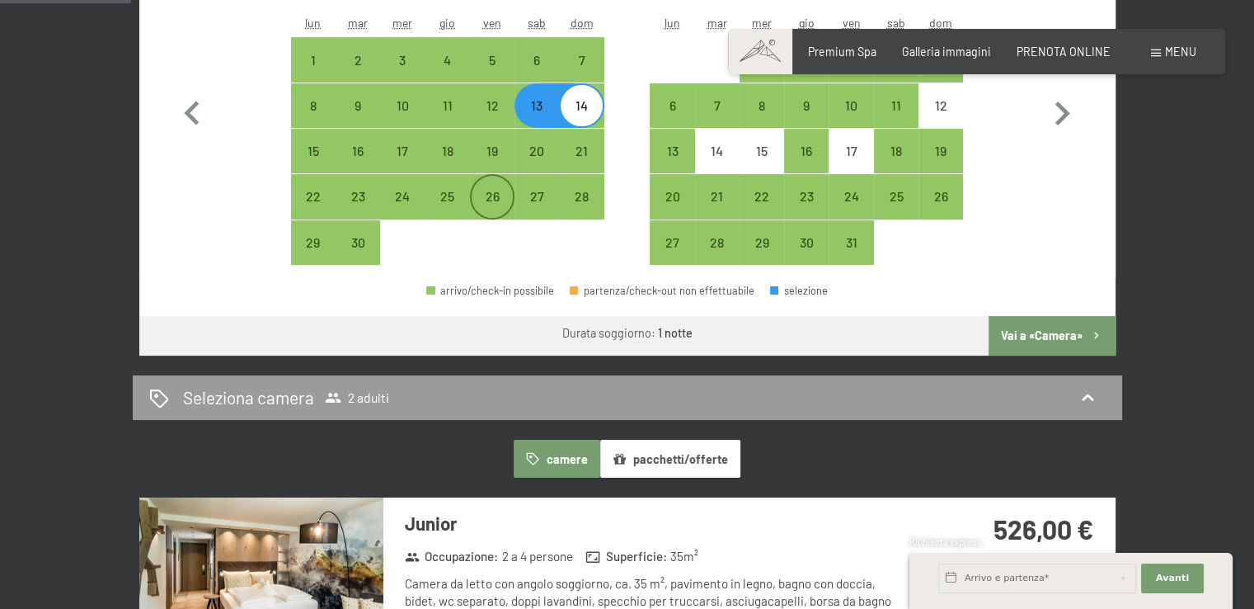
scroll to position [564, 0]
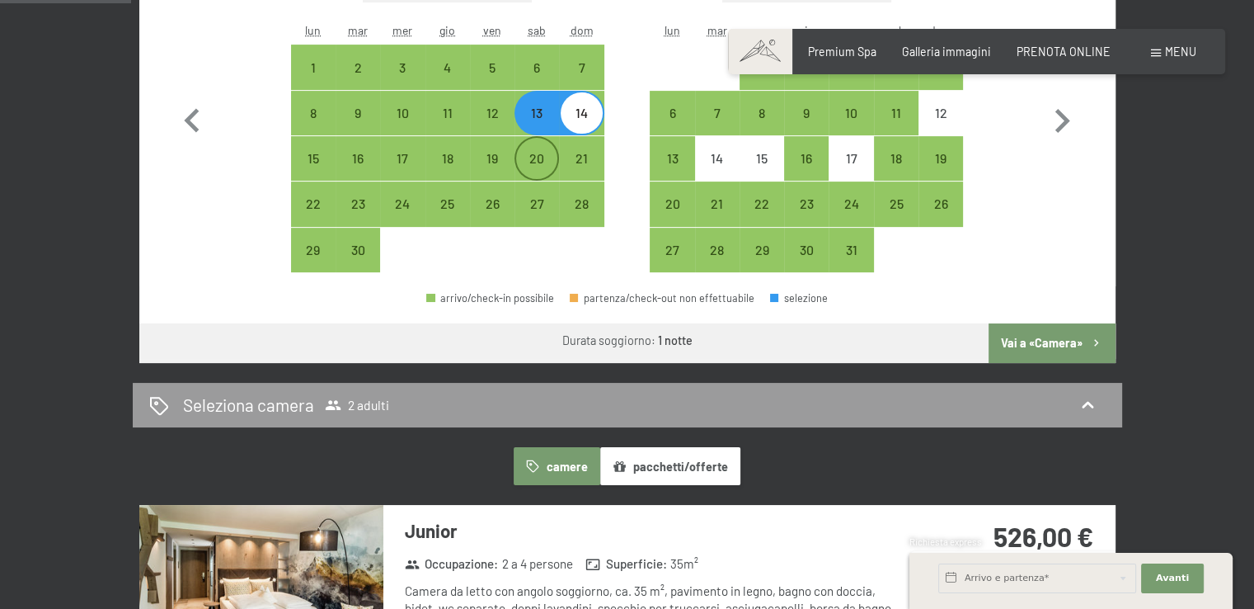
click at [541, 162] on div "20" at bounding box center [536, 172] width 41 height 41
select select "[DATE]"
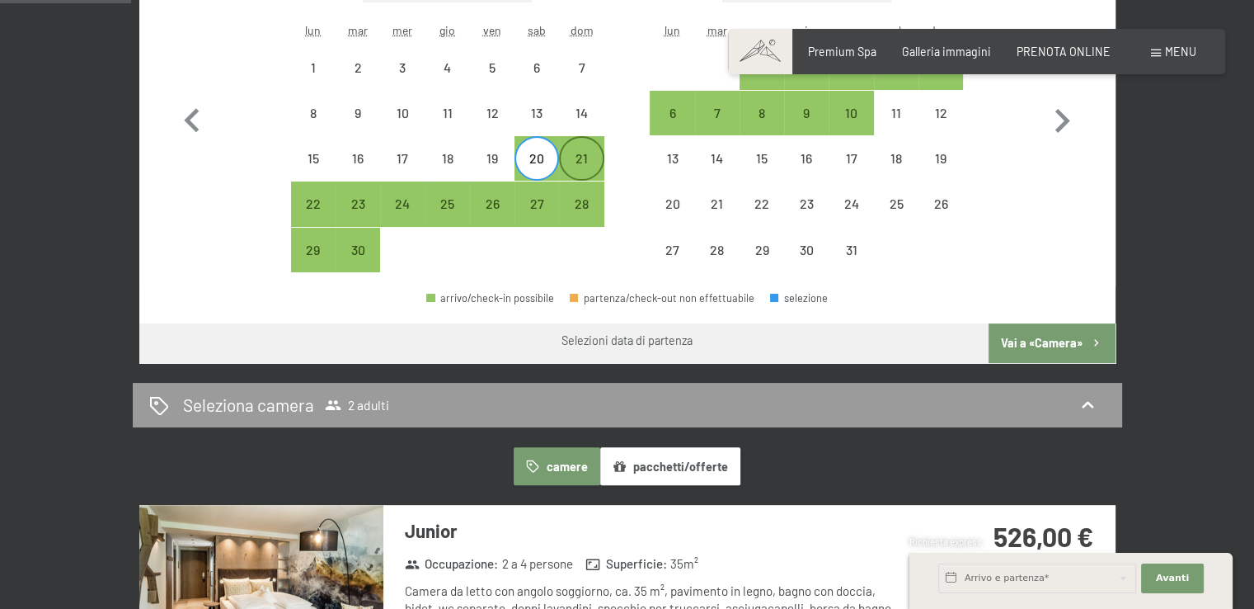
click at [581, 158] on div "21" at bounding box center [581, 172] width 41 height 41
select select "[DATE]"
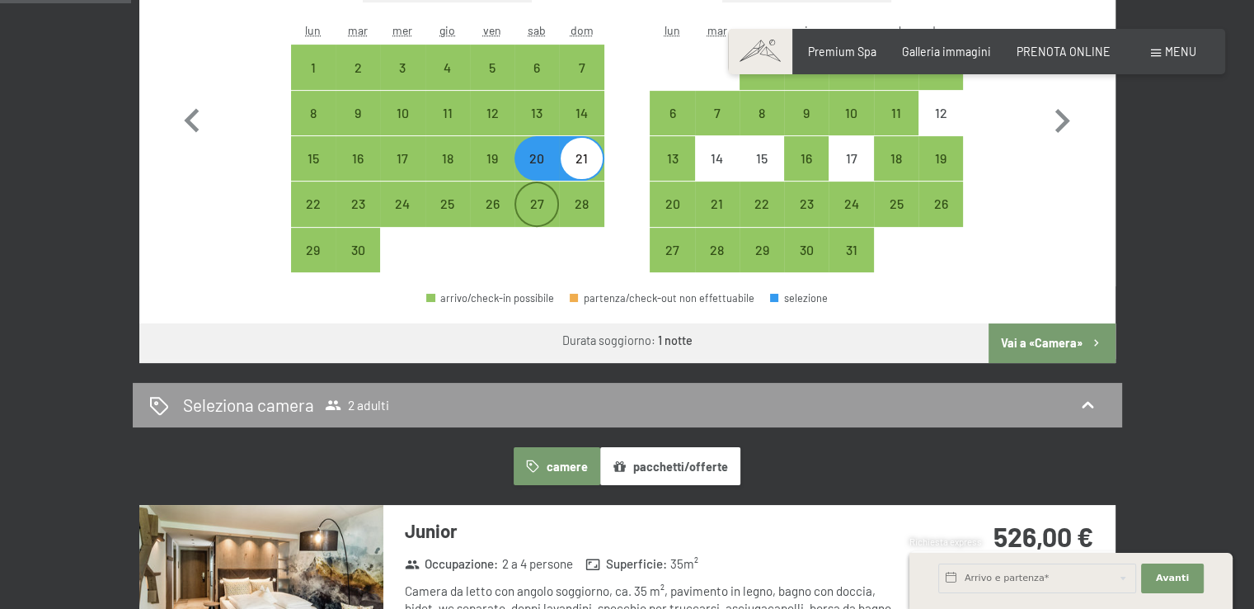
click at [551, 188] on div "27" at bounding box center [537, 203] width 45 height 45
select select "[DATE]"
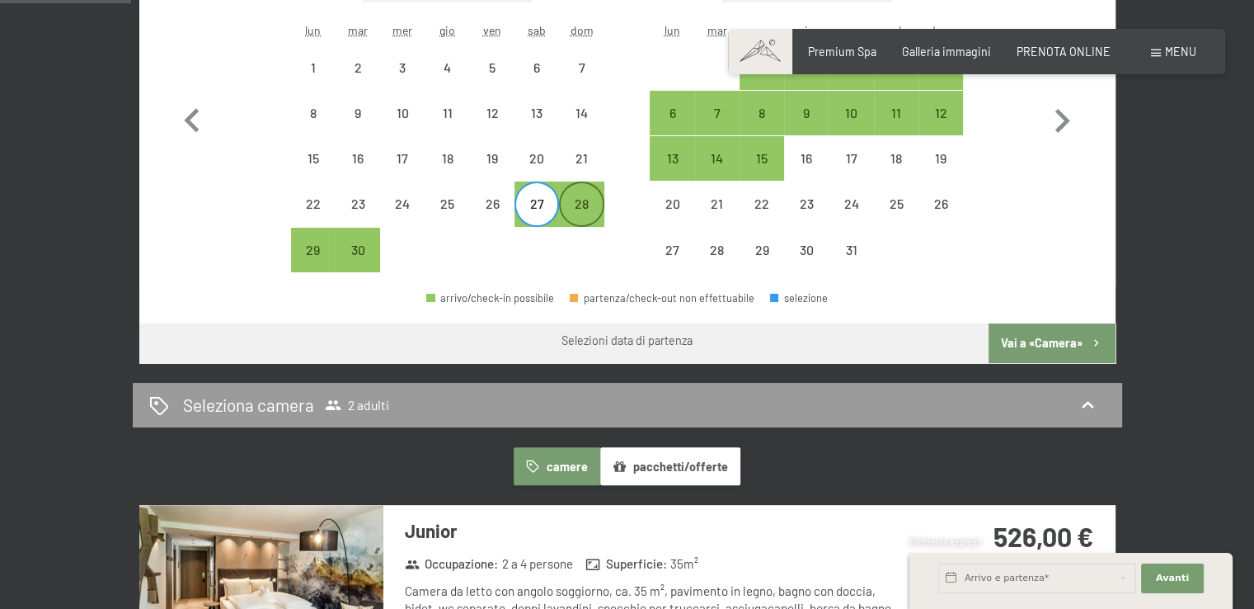
click at [574, 203] on div "28" at bounding box center [581, 217] width 41 height 41
select select "[DATE]"
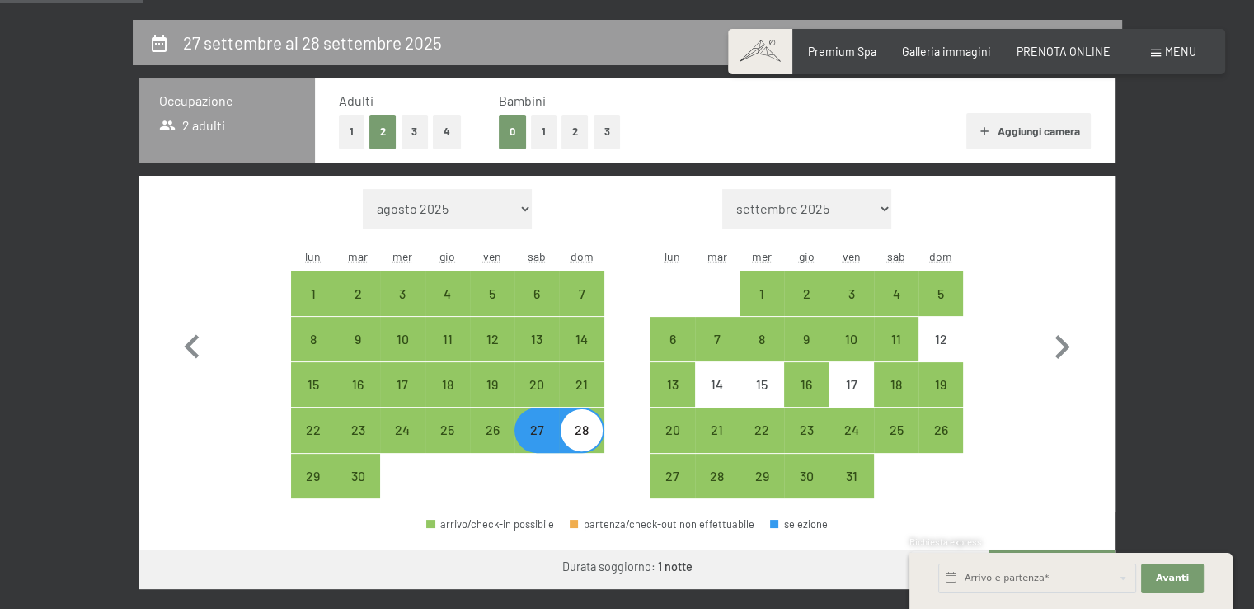
scroll to position [317, 0]
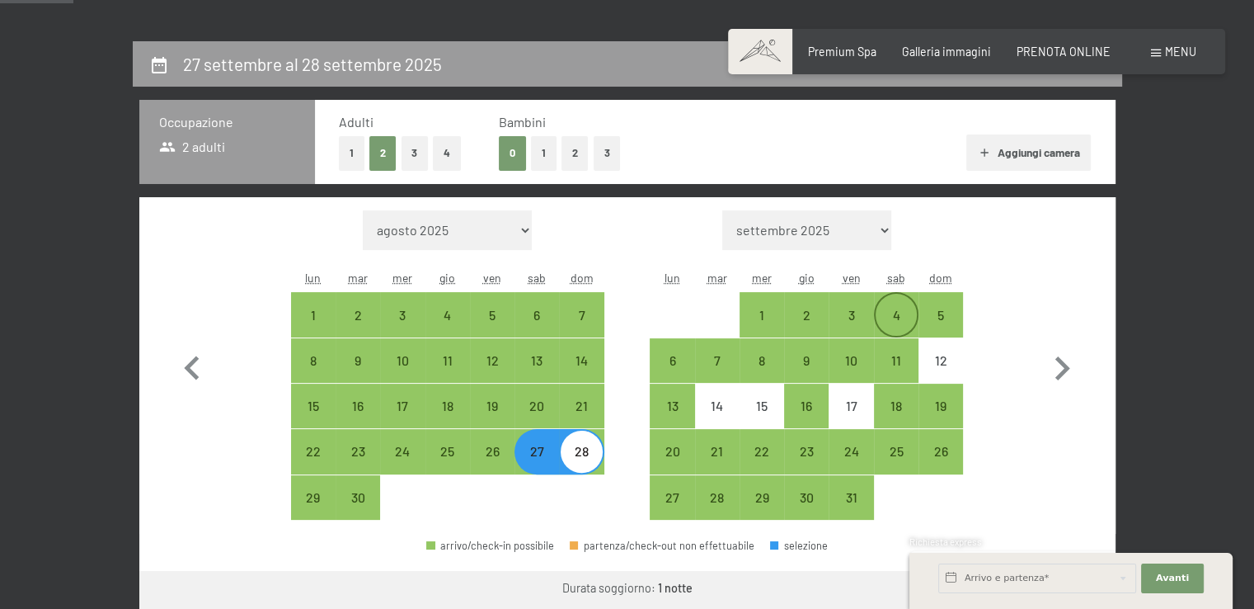
click at [901, 307] on div "4" at bounding box center [896, 314] width 41 height 41
select select "[DATE]"
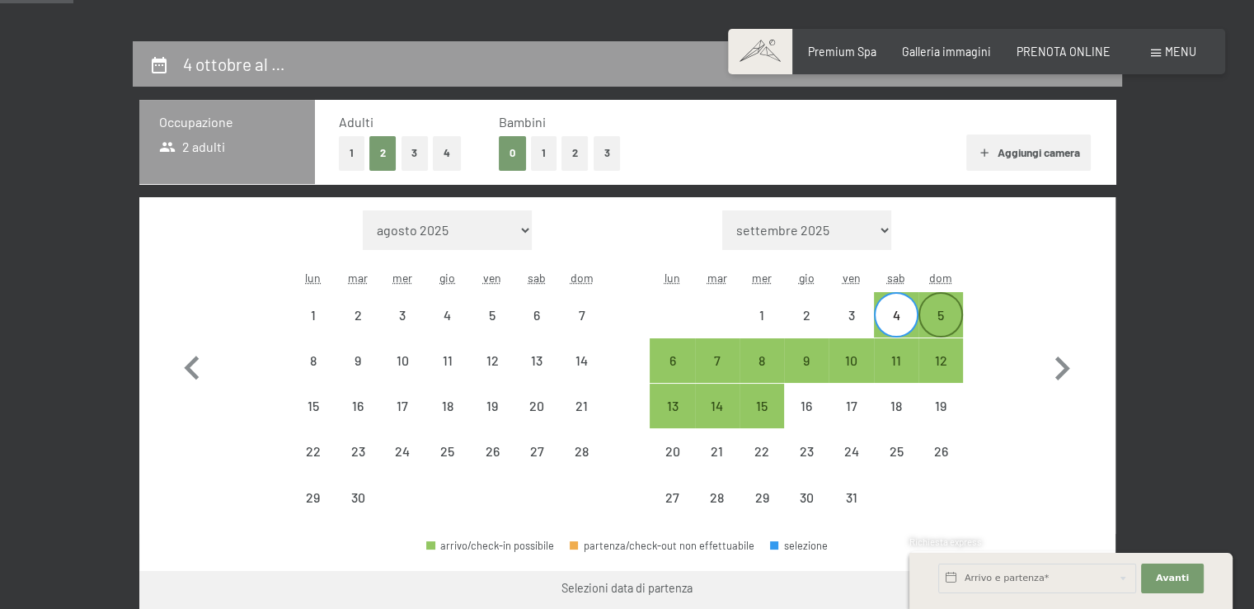
click at [937, 306] on div "5" at bounding box center [940, 314] width 41 height 41
select select "[DATE]"
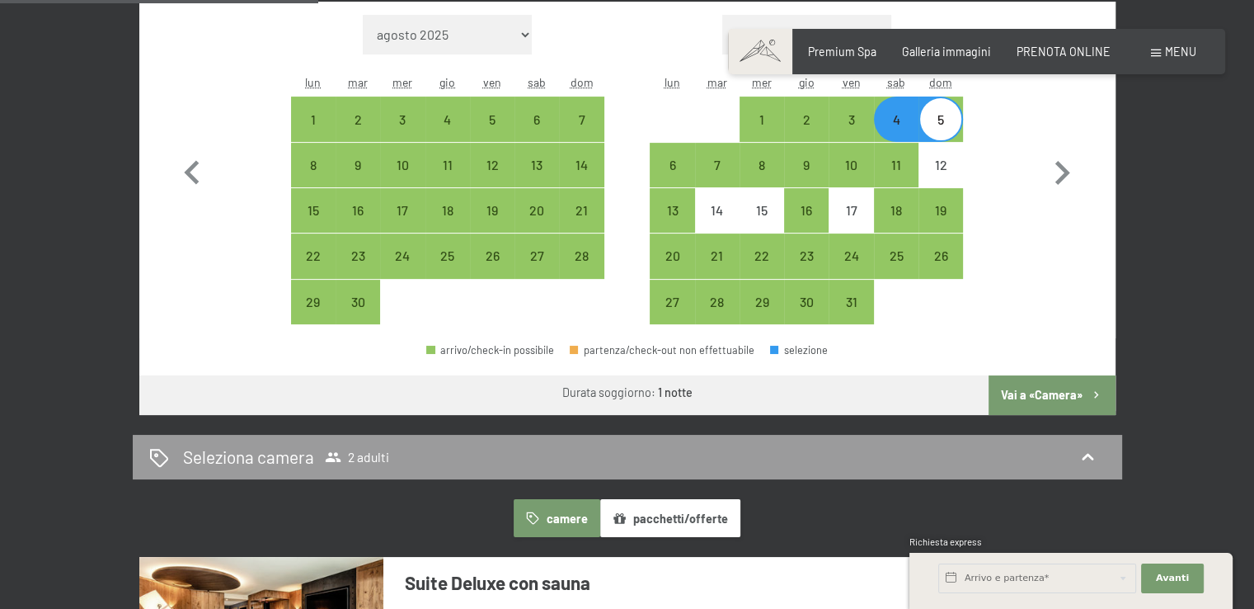
scroll to position [482, 0]
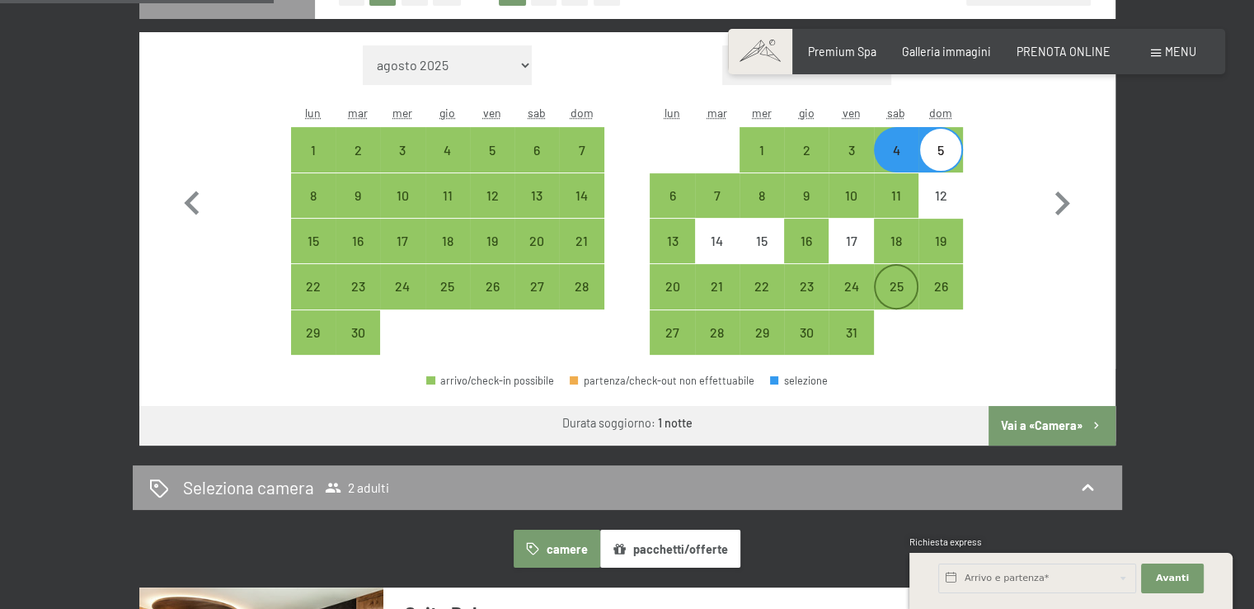
click at [904, 294] on div "25" at bounding box center [896, 300] width 41 height 41
select select "[DATE]"
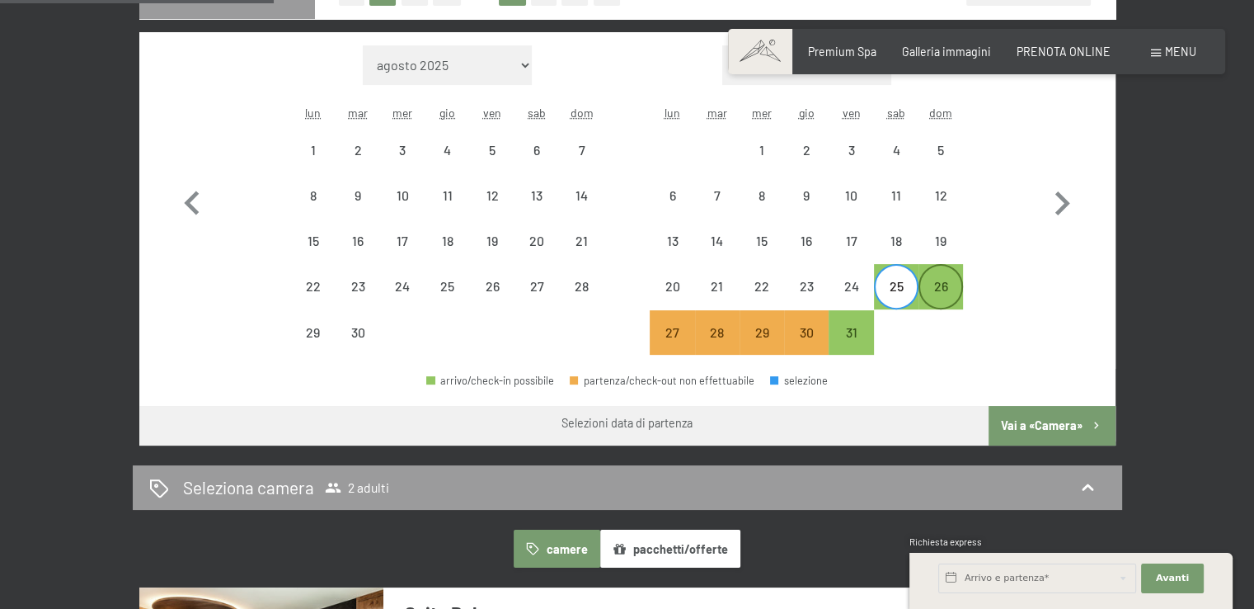
click at [927, 289] on div "26" at bounding box center [940, 300] width 41 height 41
select select "[DATE]"
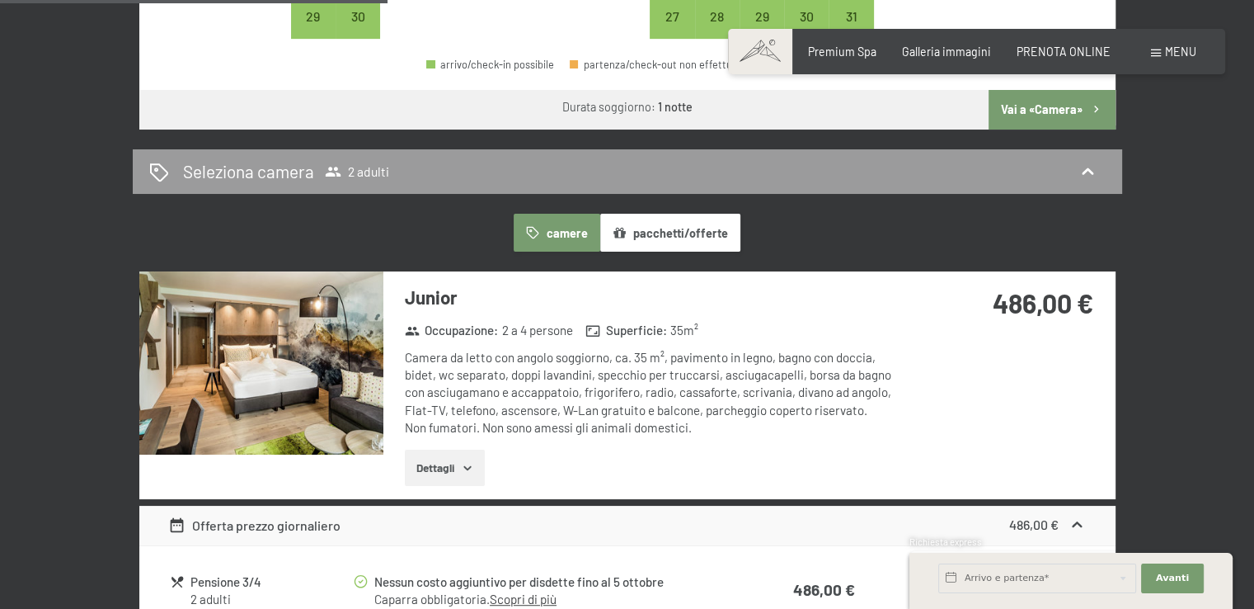
scroll to position [811, 0]
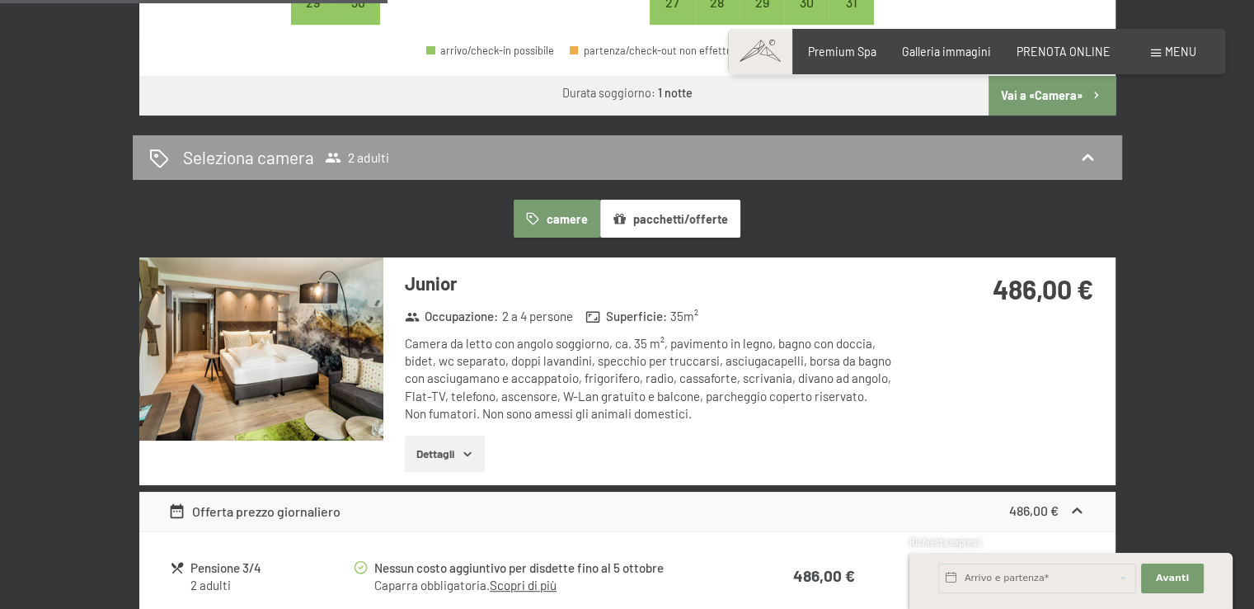
click at [904, 162] on div "Seleziona camera 2 adulti" at bounding box center [627, 157] width 957 height 24
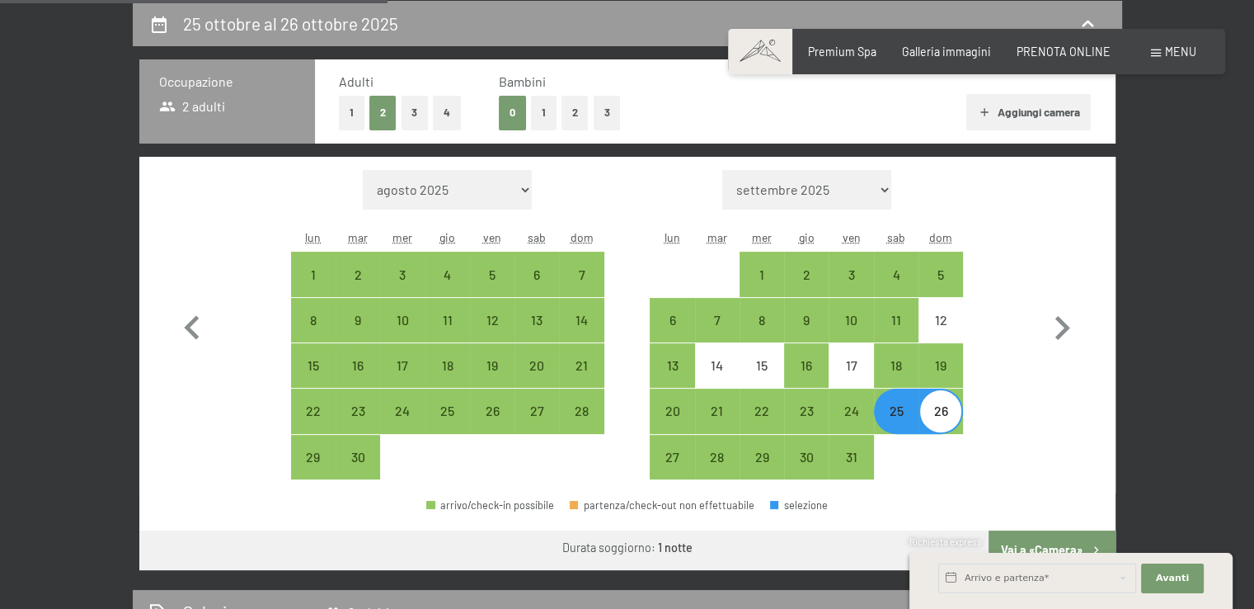
select select "[DATE]"
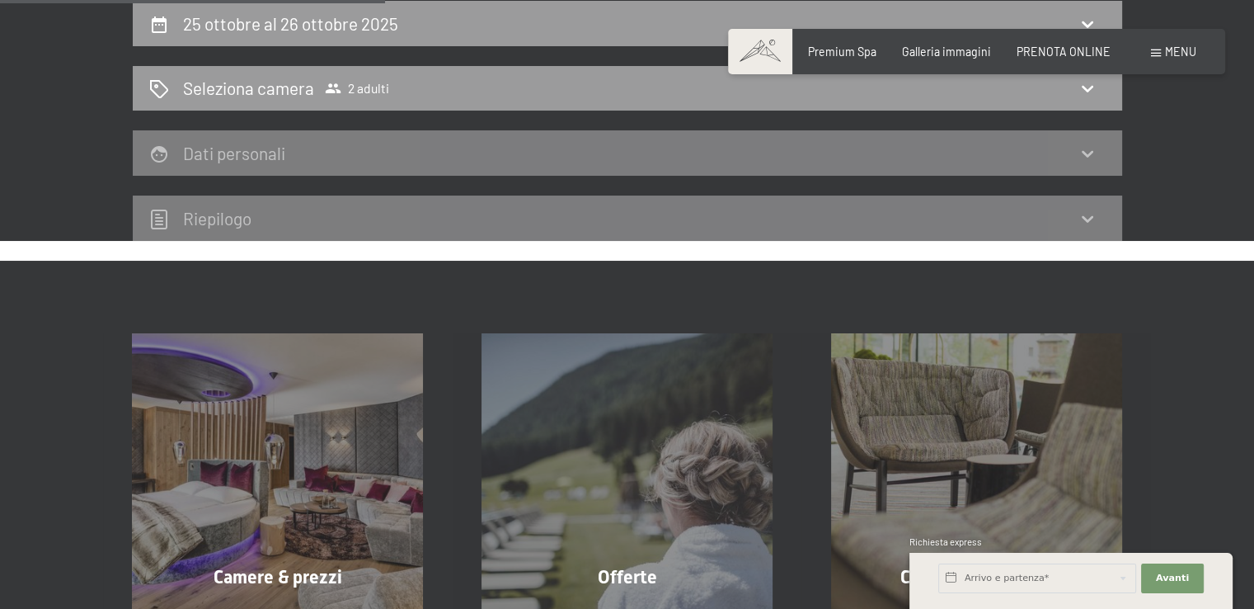
scroll to position [275, 0]
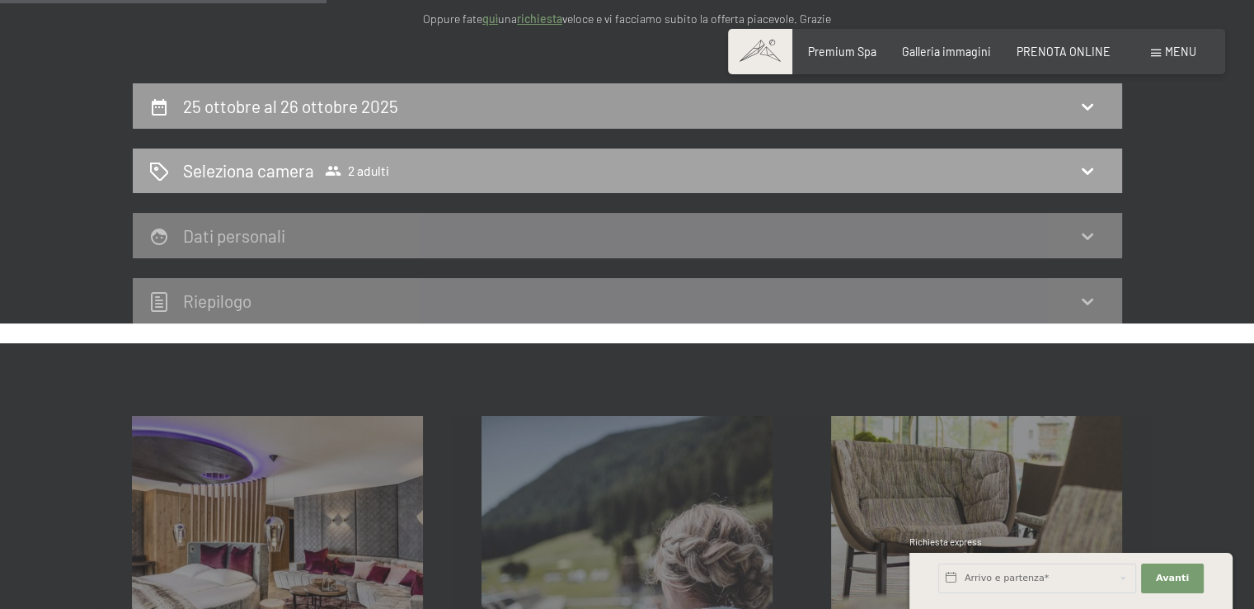
click at [1102, 168] on div "Seleziona camera 2 adulti" at bounding box center [627, 170] width 957 height 24
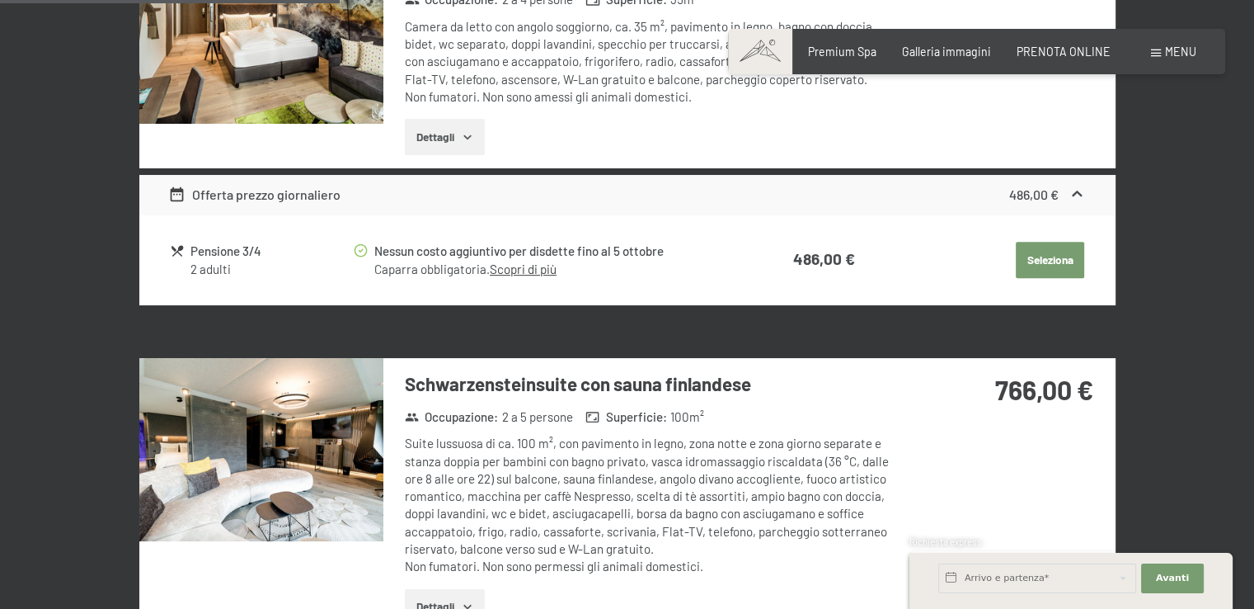
scroll to position [440, 0]
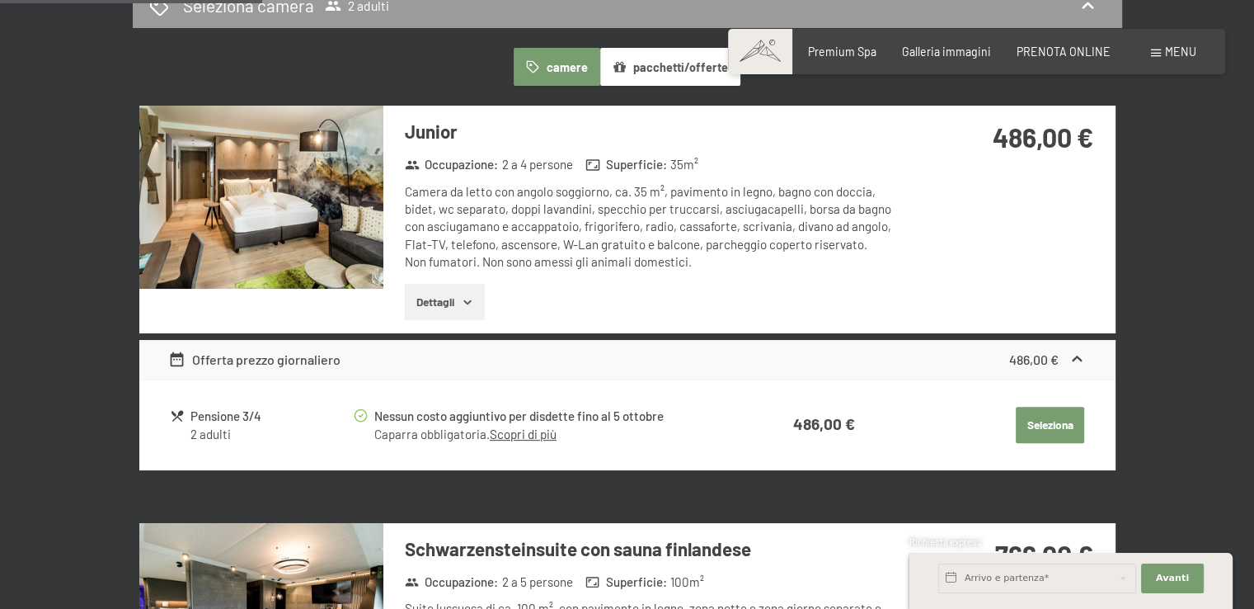
click at [444, 299] on button "Dettagli" at bounding box center [445, 302] width 80 height 36
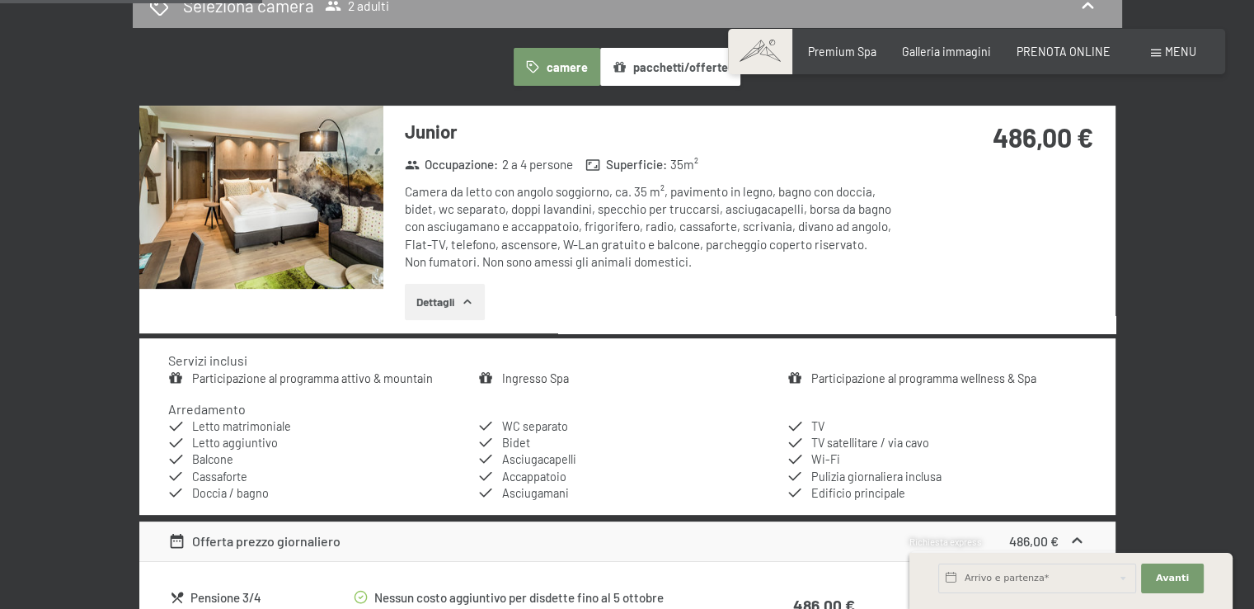
click at [444, 299] on button "Dettagli" at bounding box center [445, 302] width 80 height 36
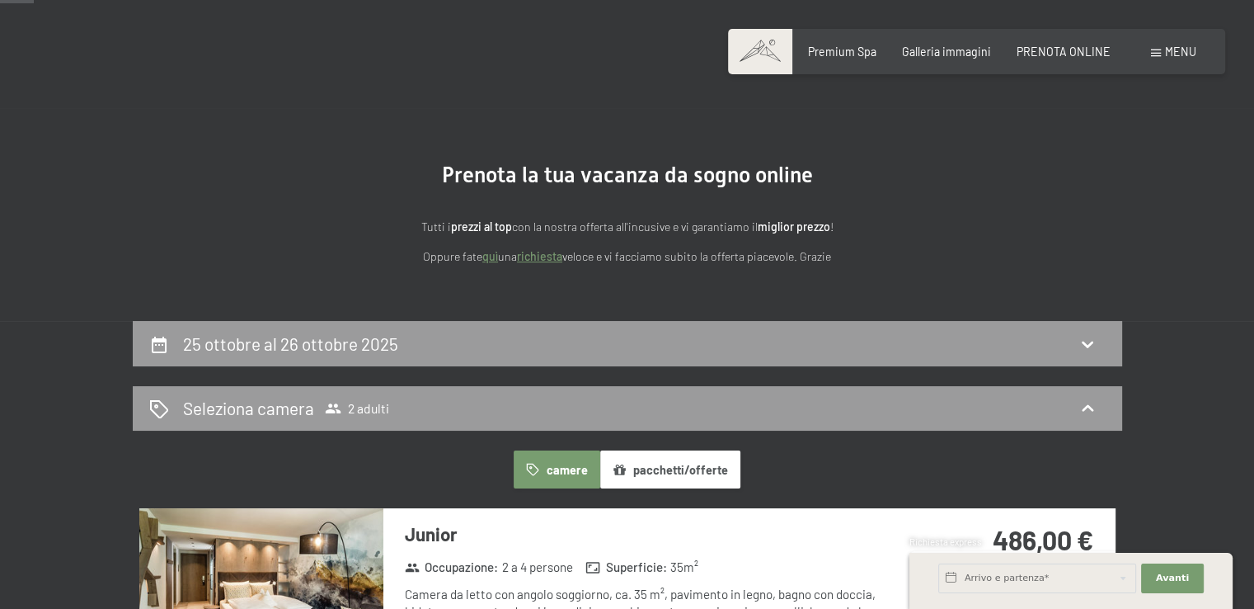
scroll to position [27, 0]
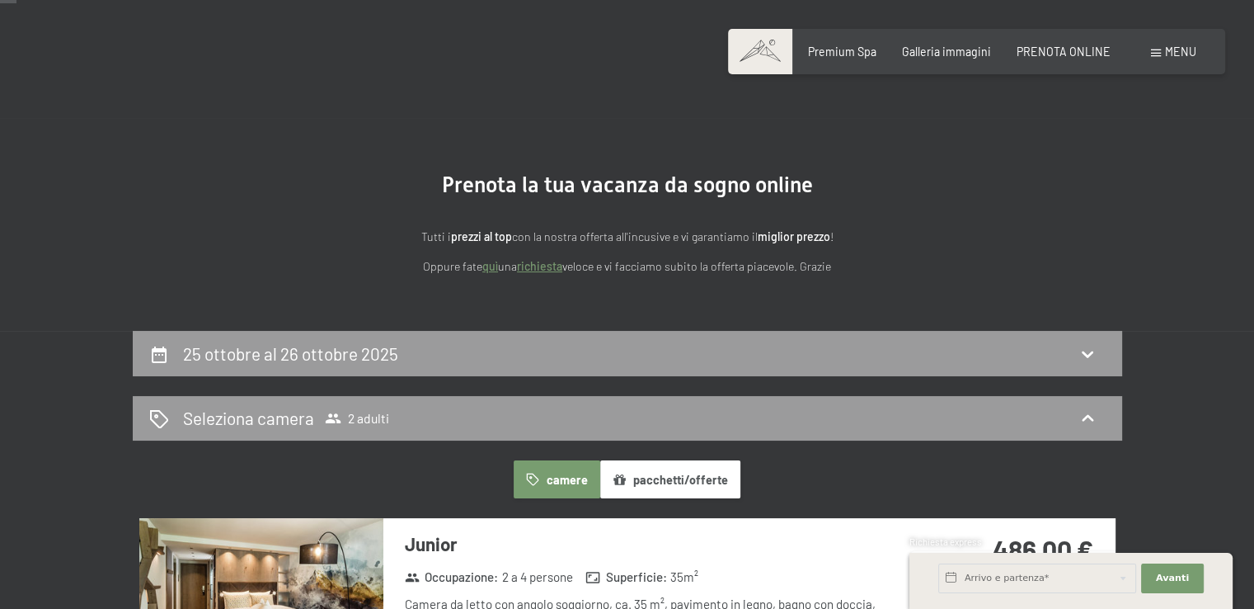
click at [670, 490] on button "pacchetti/offerte" at bounding box center [670, 479] width 140 height 38
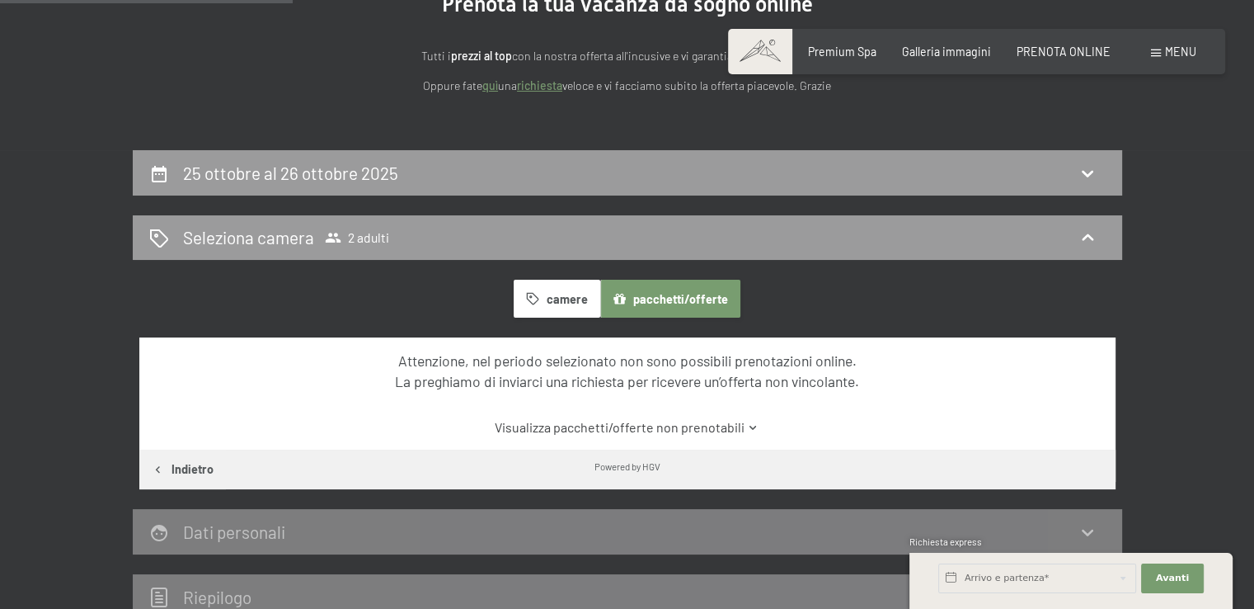
scroll to position [192, 0]
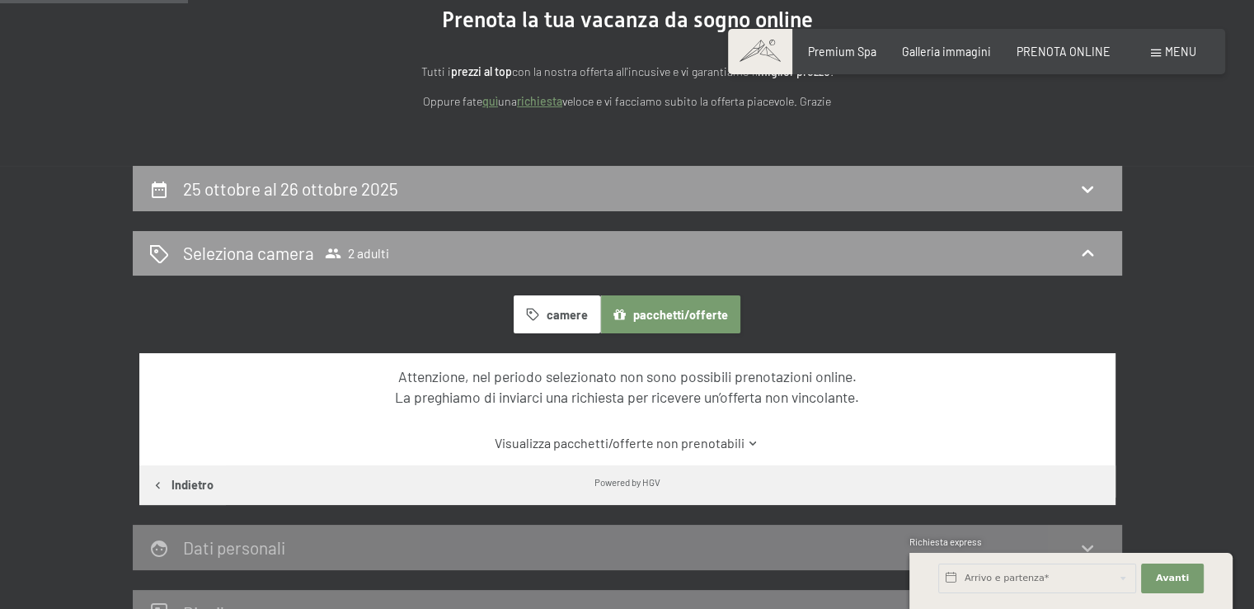
click at [532, 332] on button "camere" at bounding box center [557, 314] width 86 height 38
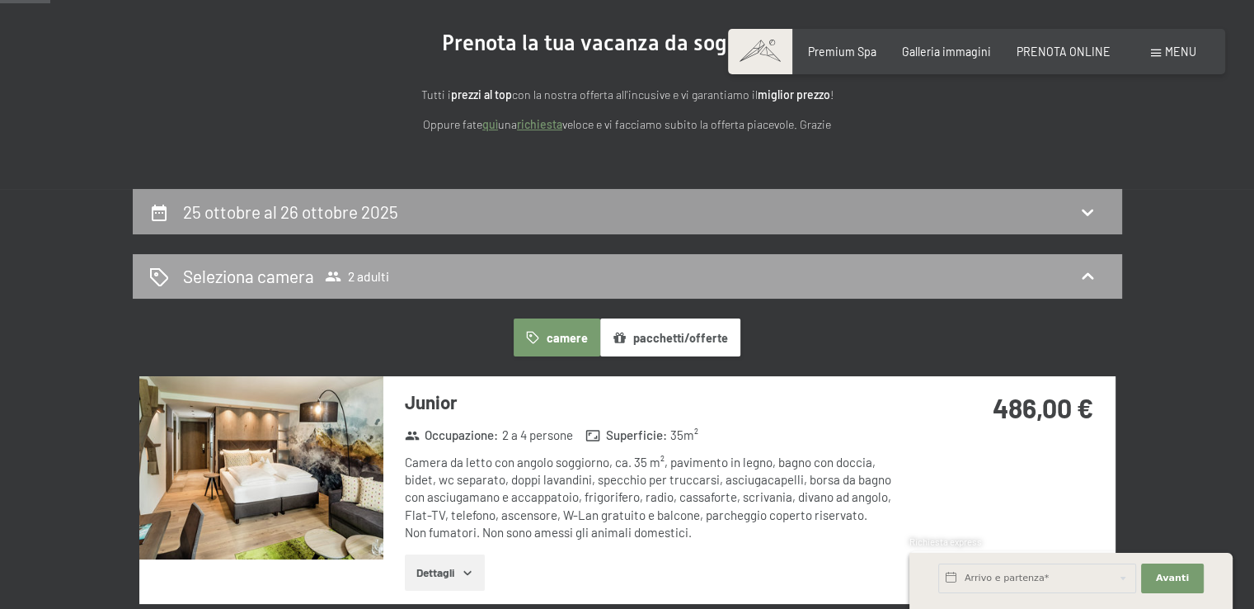
scroll to position [82, 0]
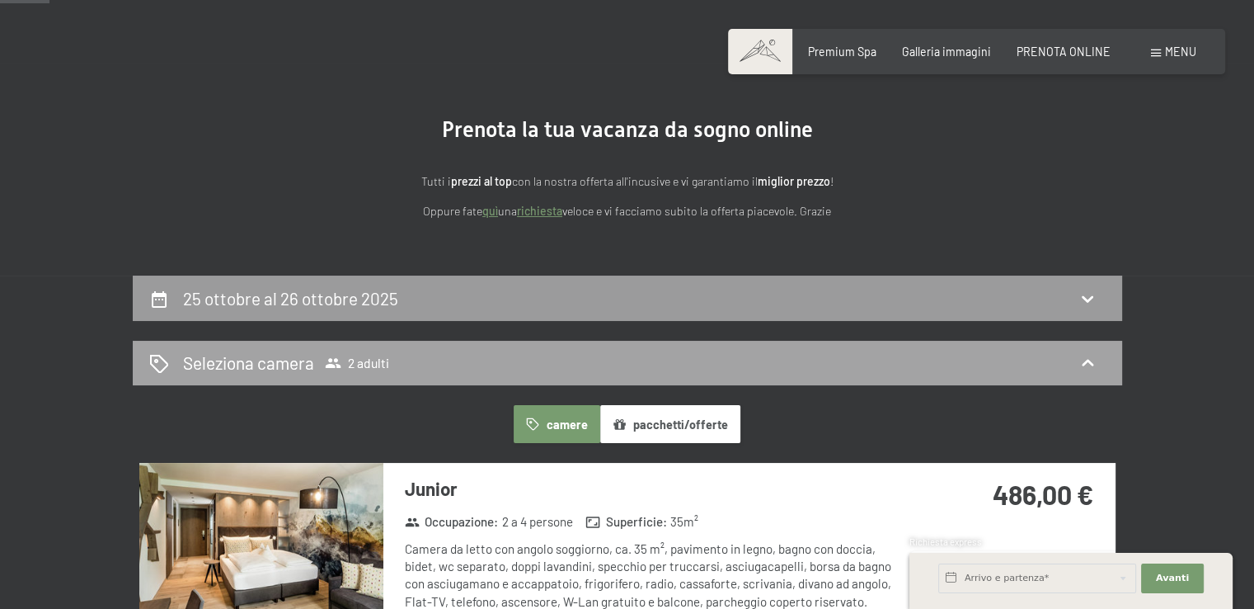
click at [373, 360] on span "2 adulti" at bounding box center [357, 363] width 64 height 16
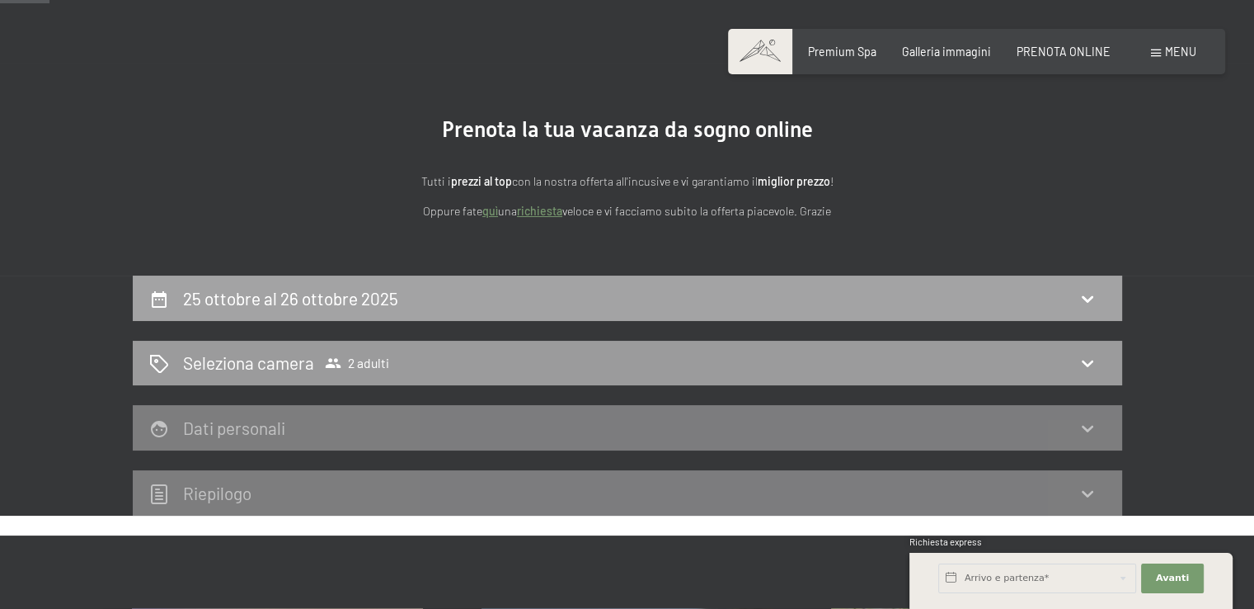
click at [509, 294] on div "25 ottobre al 26 ottobre 2025" at bounding box center [627, 298] width 957 height 24
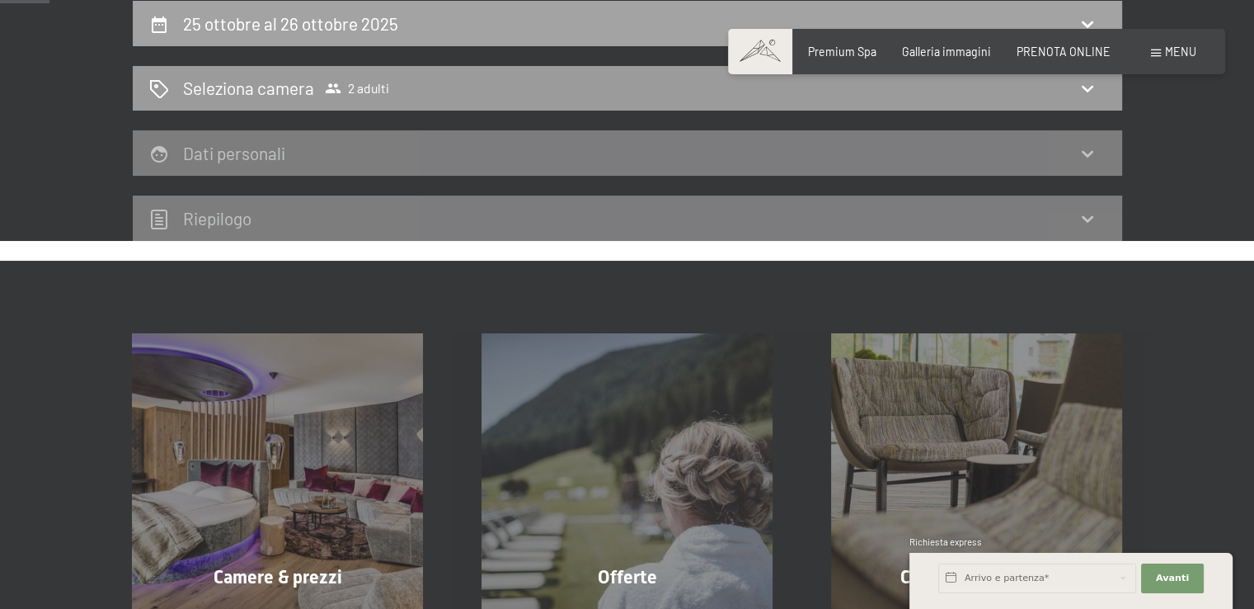
select select "[DATE]"
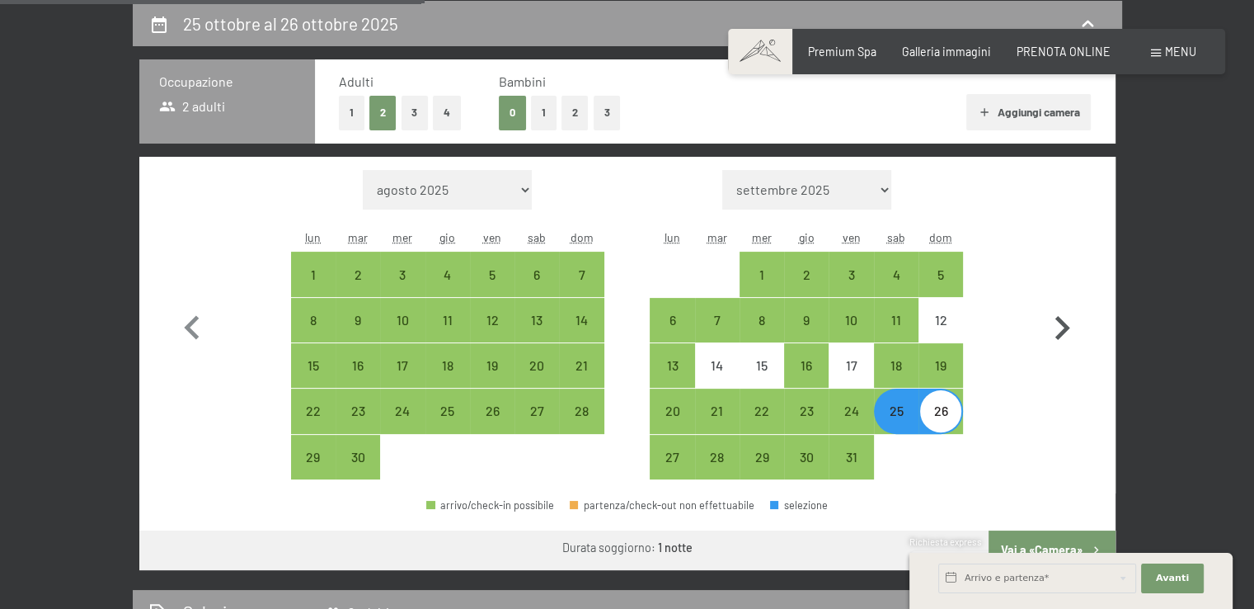
click at [1056, 330] on icon "button" at bounding box center [1062, 328] width 48 height 48
select select "[DATE]"
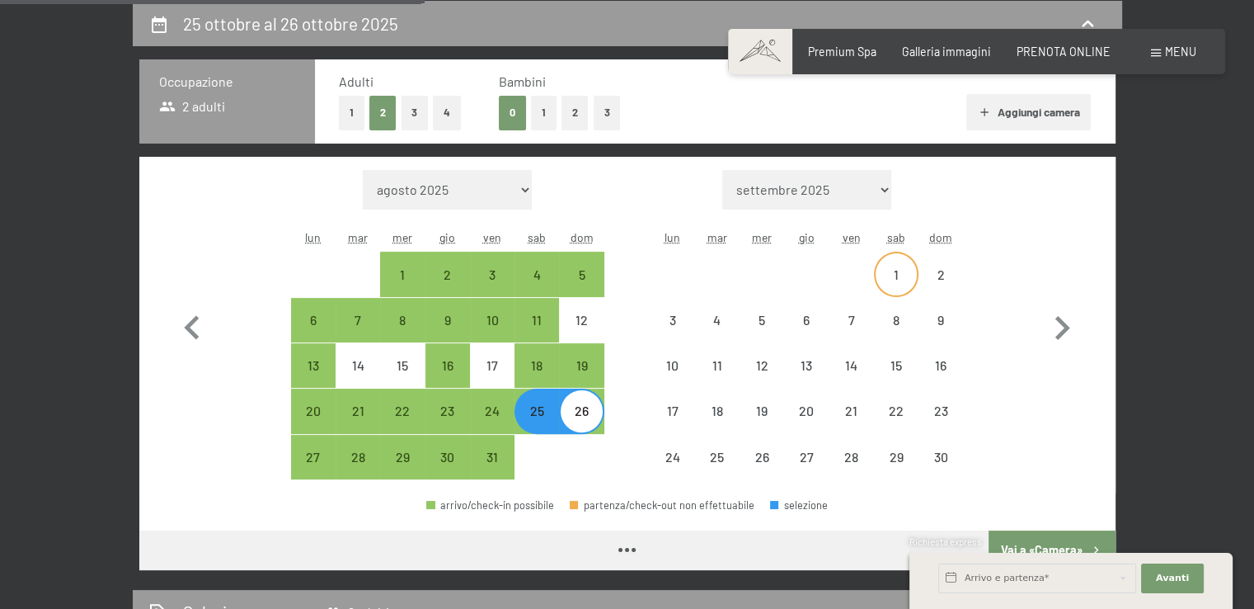
click at [887, 277] on div "1" at bounding box center [896, 288] width 41 height 41
select select "[DATE]"
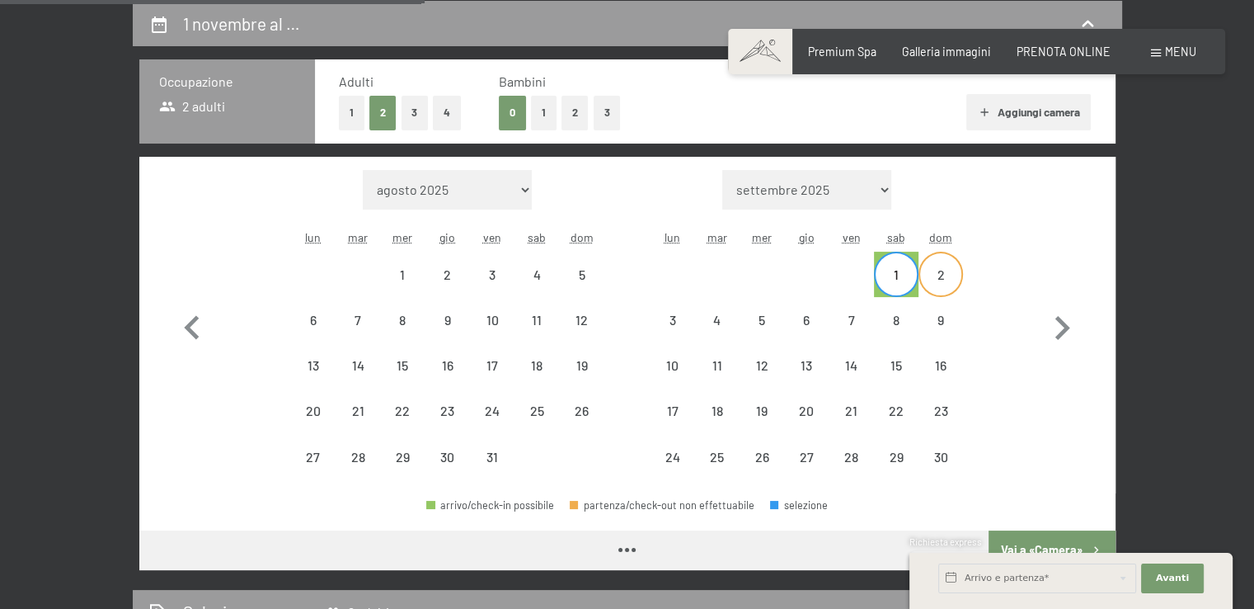
click at [927, 271] on div "2" at bounding box center [940, 288] width 41 height 41
select select "[DATE]"
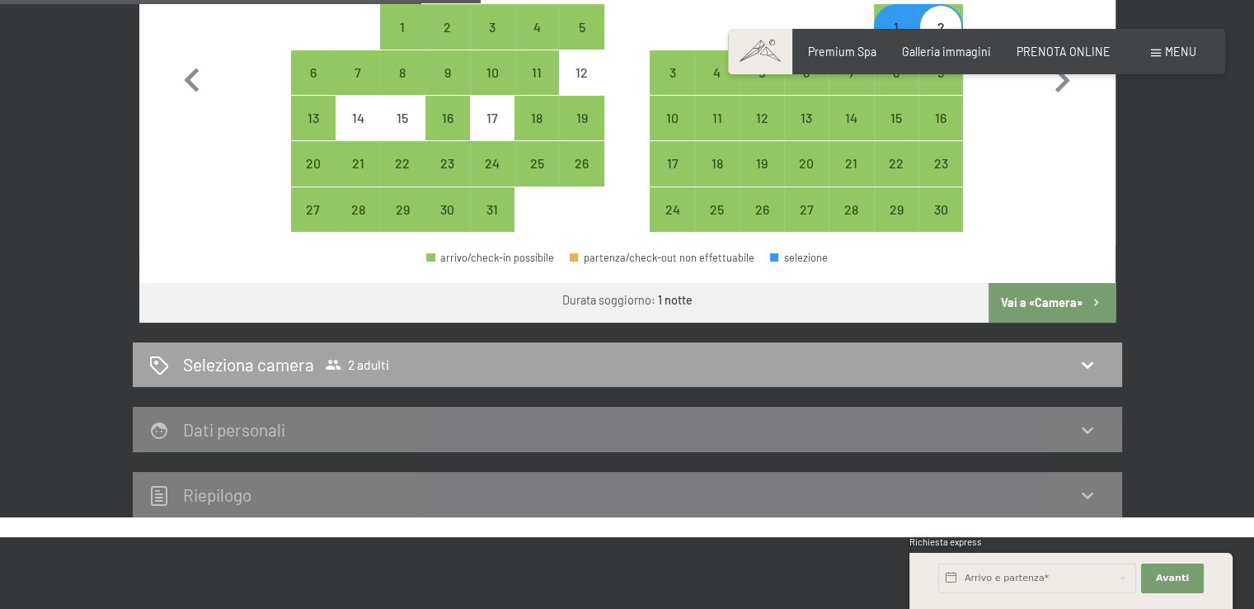
click at [510, 372] on div "Seleziona camera 2 adulti" at bounding box center [627, 364] width 957 height 24
select select "[DATE]"
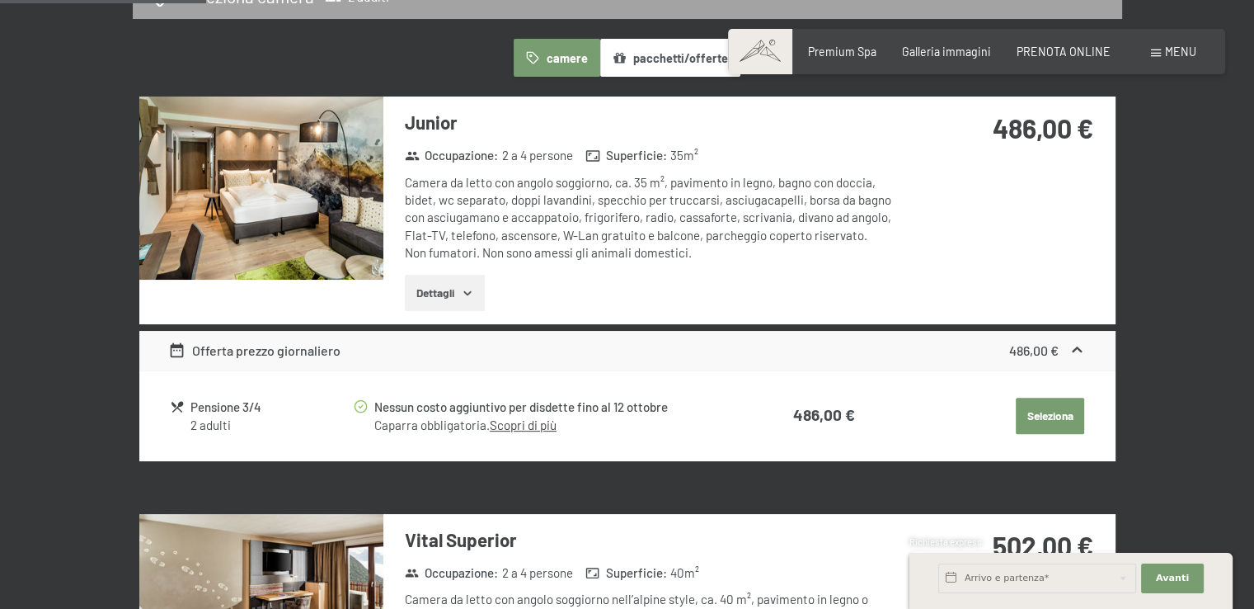
scroll to position [422, 0]
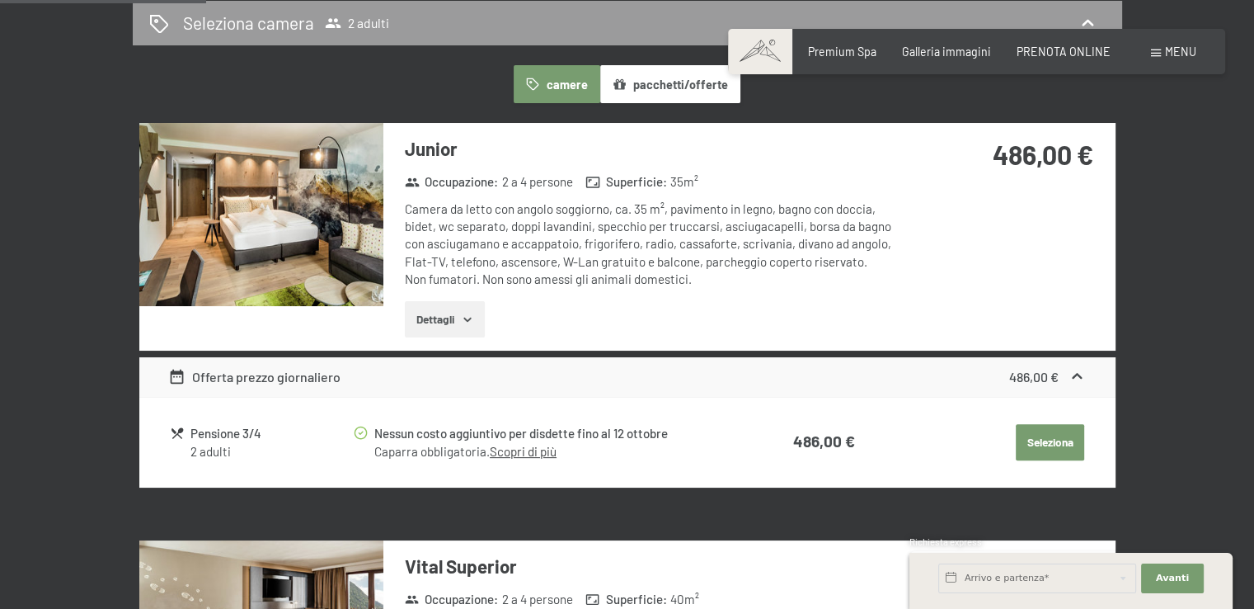
click at [262, 377] on div "Offerta prezzo giornaliero" at bounding box center [254, 377] width 172 height 20
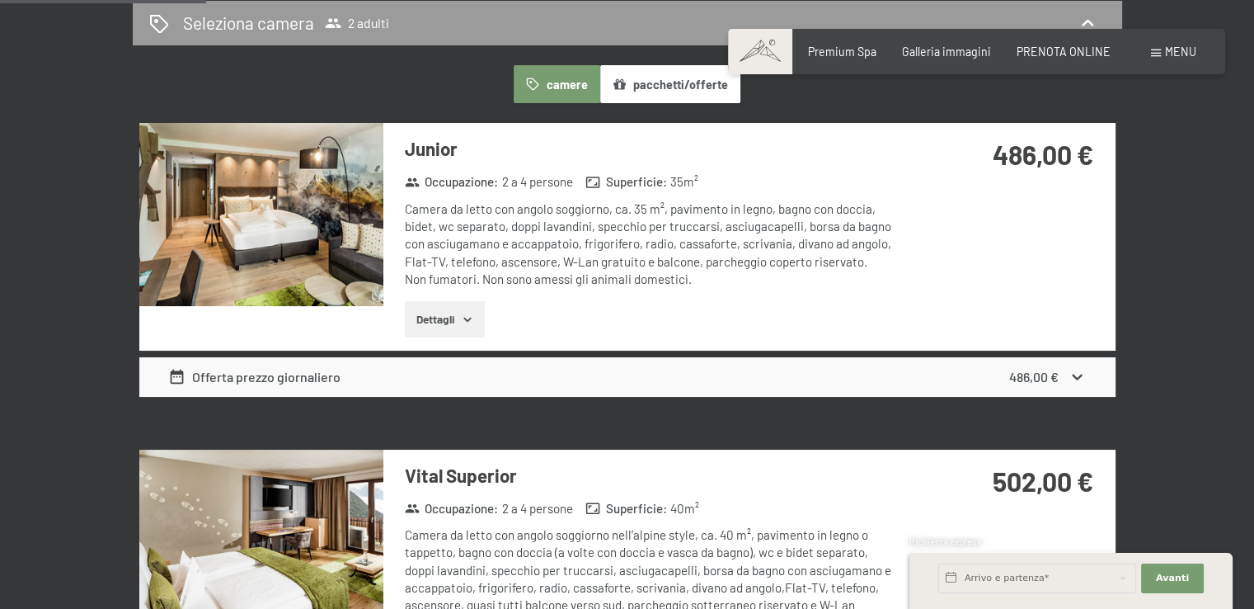
click at [262, 377] on div "Offerta prezzo giornaliero" at bounding box center [254, 377] width 172 height 20
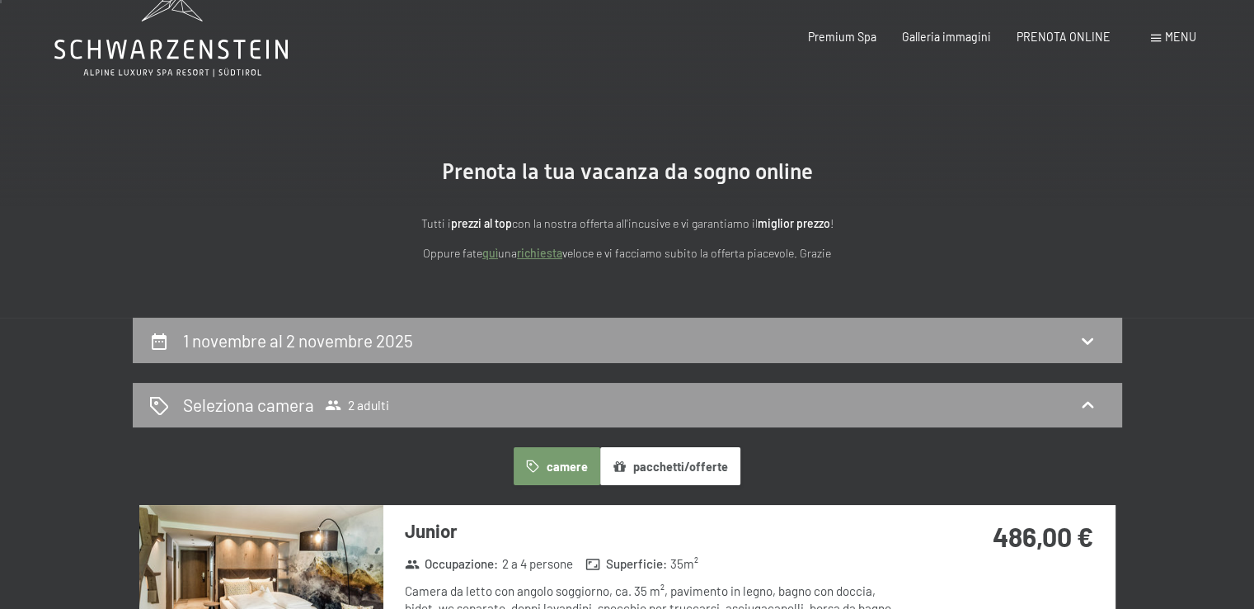
scroll to position [0, 0]
